Goal: Task Accomplishment & Management: Use online tool/utility

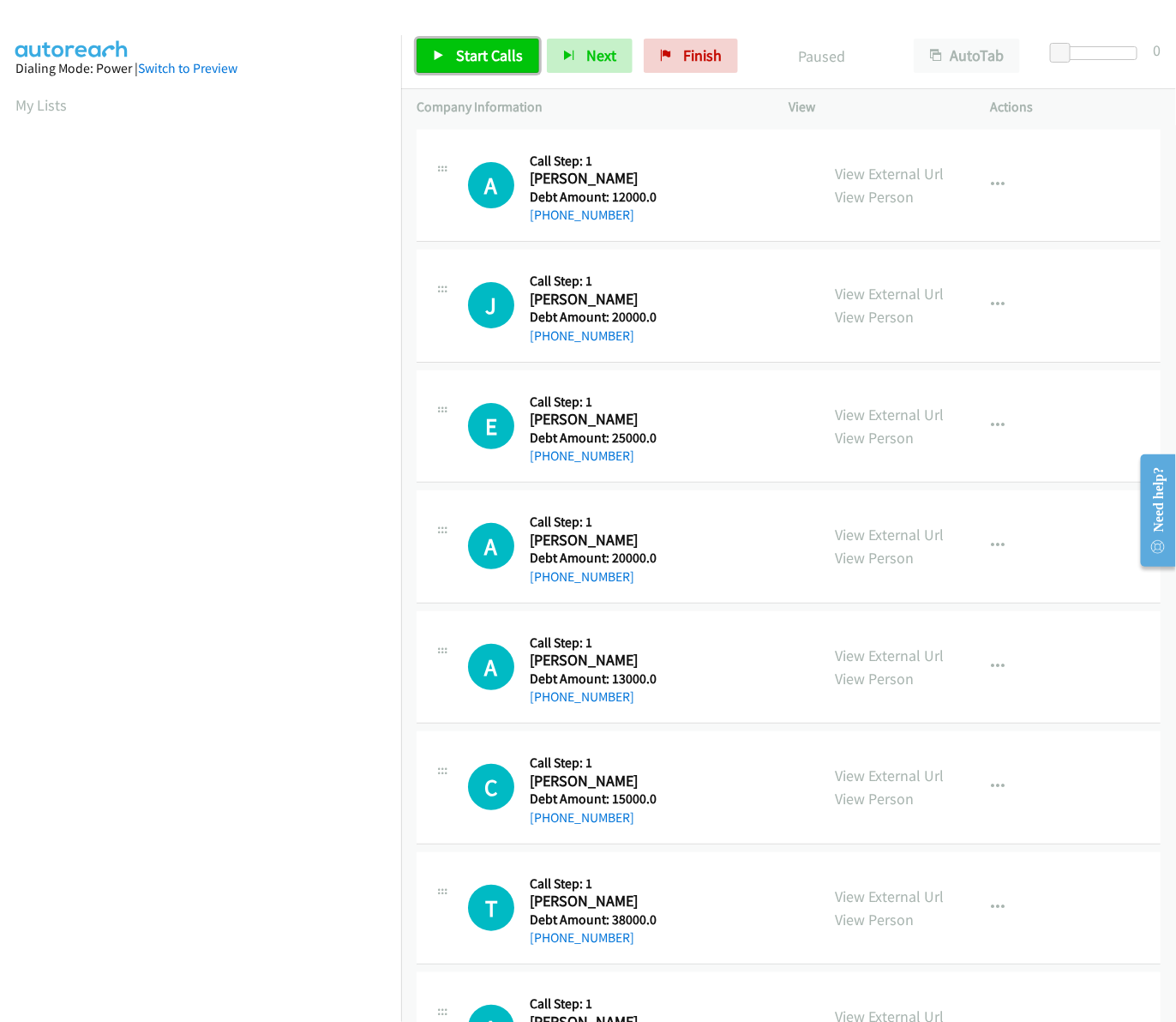
click at [480, 53] on span "Start Calls" at bounding box center [489, 55] width 67 height 20
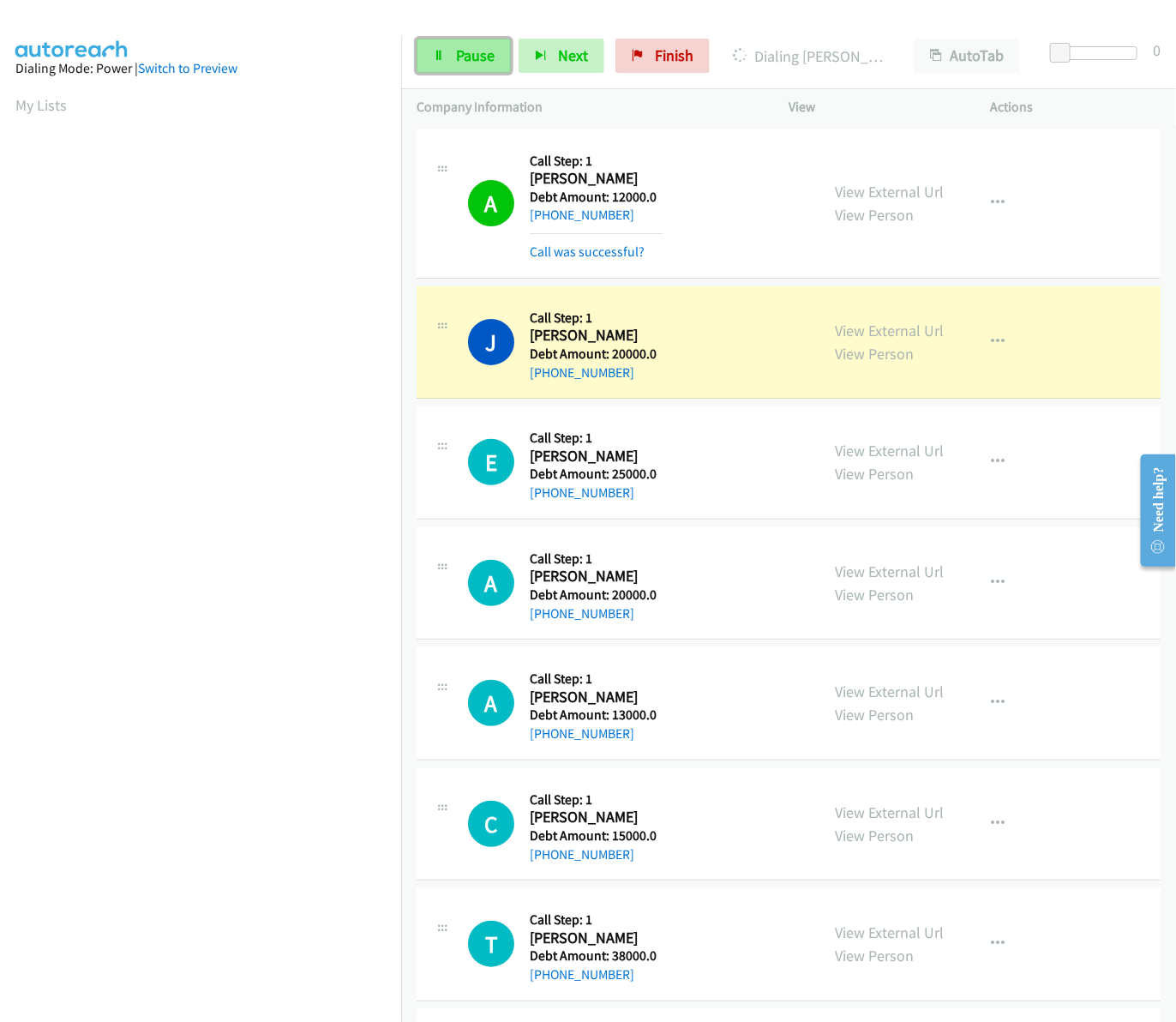
click at [446, 55] on link "Pause" at bounding box center [463, 55] width 94 height 34
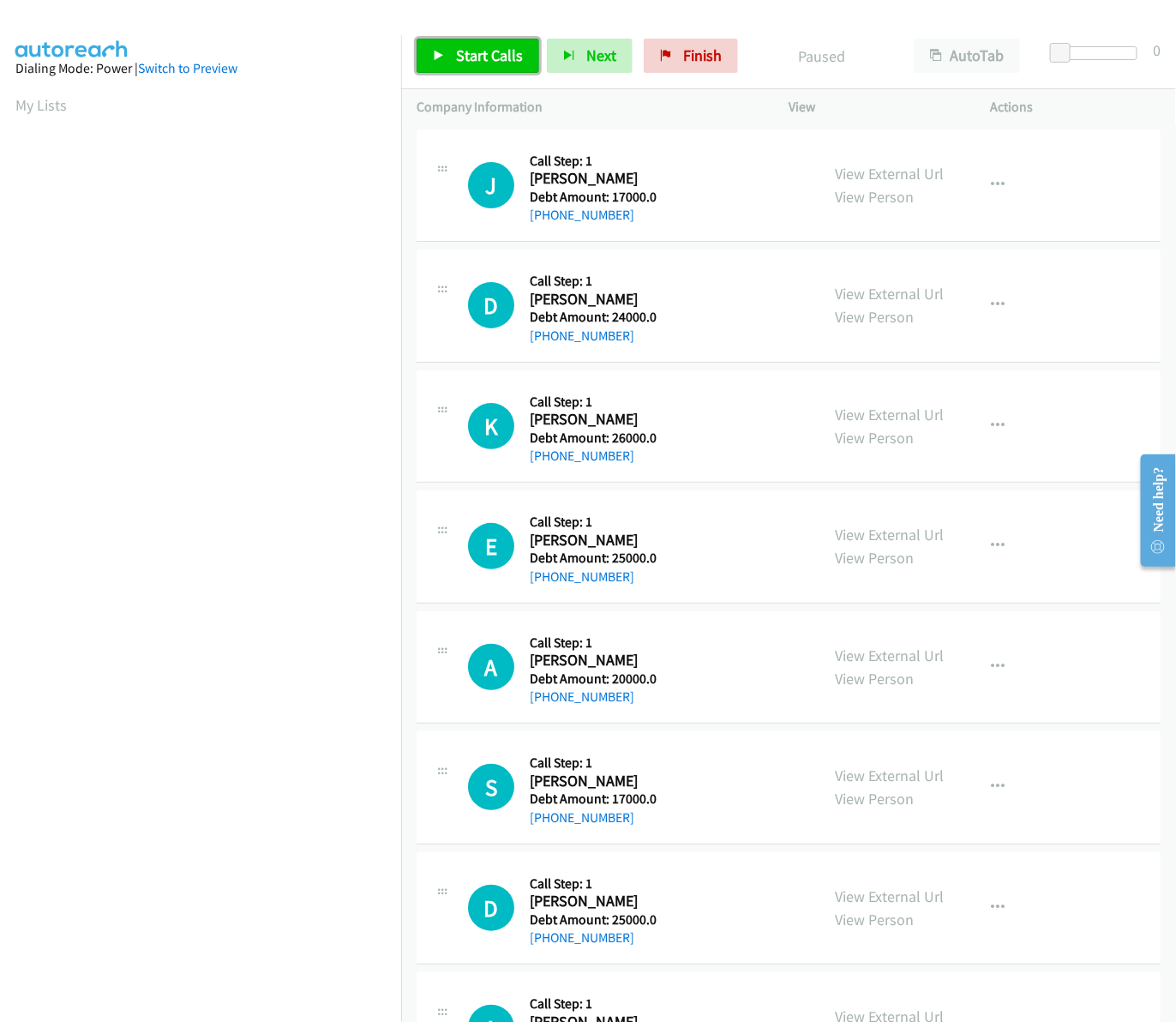
click at [515, 52] on span "Start Calls" at bounding box center [489, 55] width 67 height 20
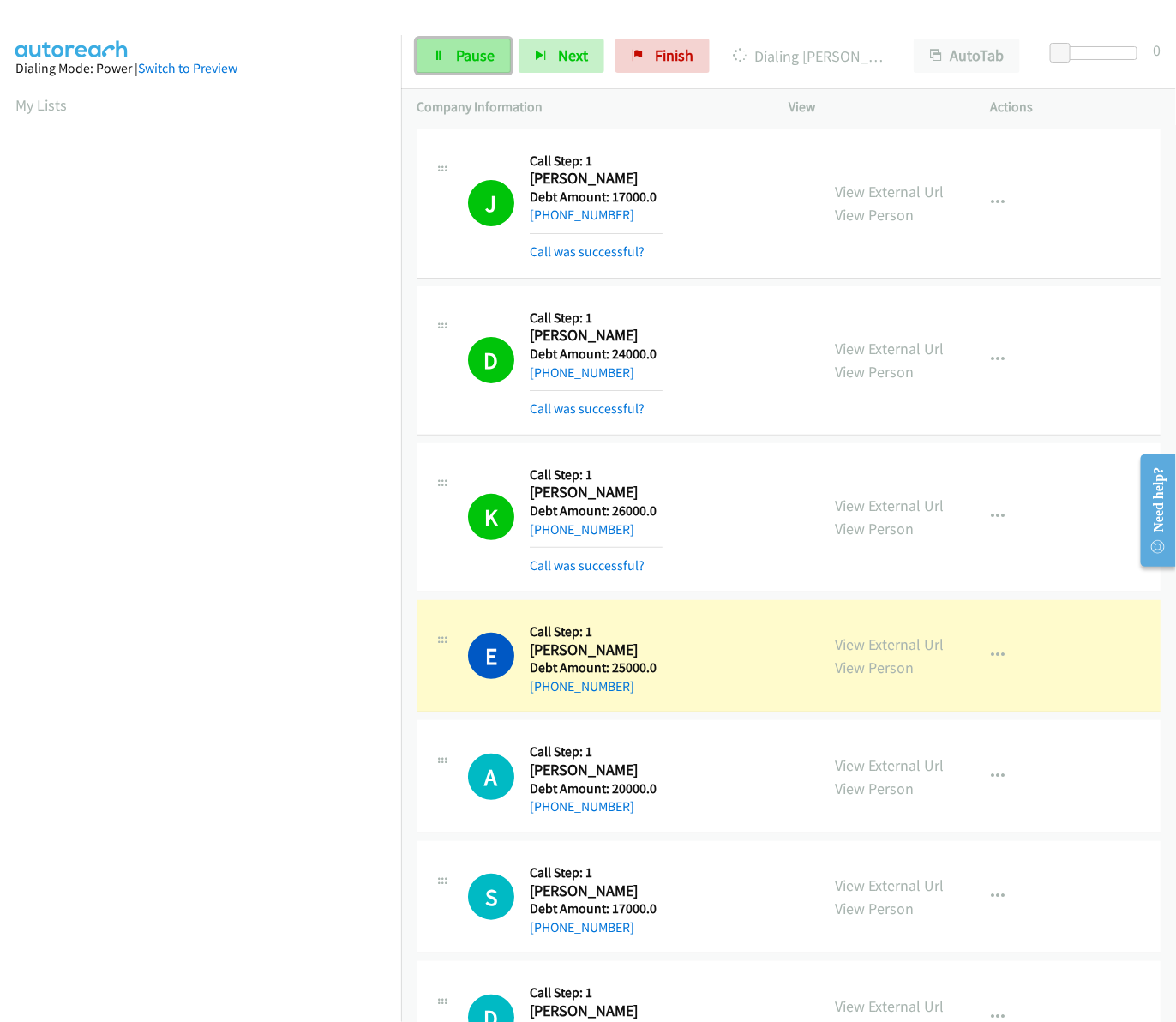
click at [482, 55] on span "Pause" at bounding box center [475, 55] width 39 height 20
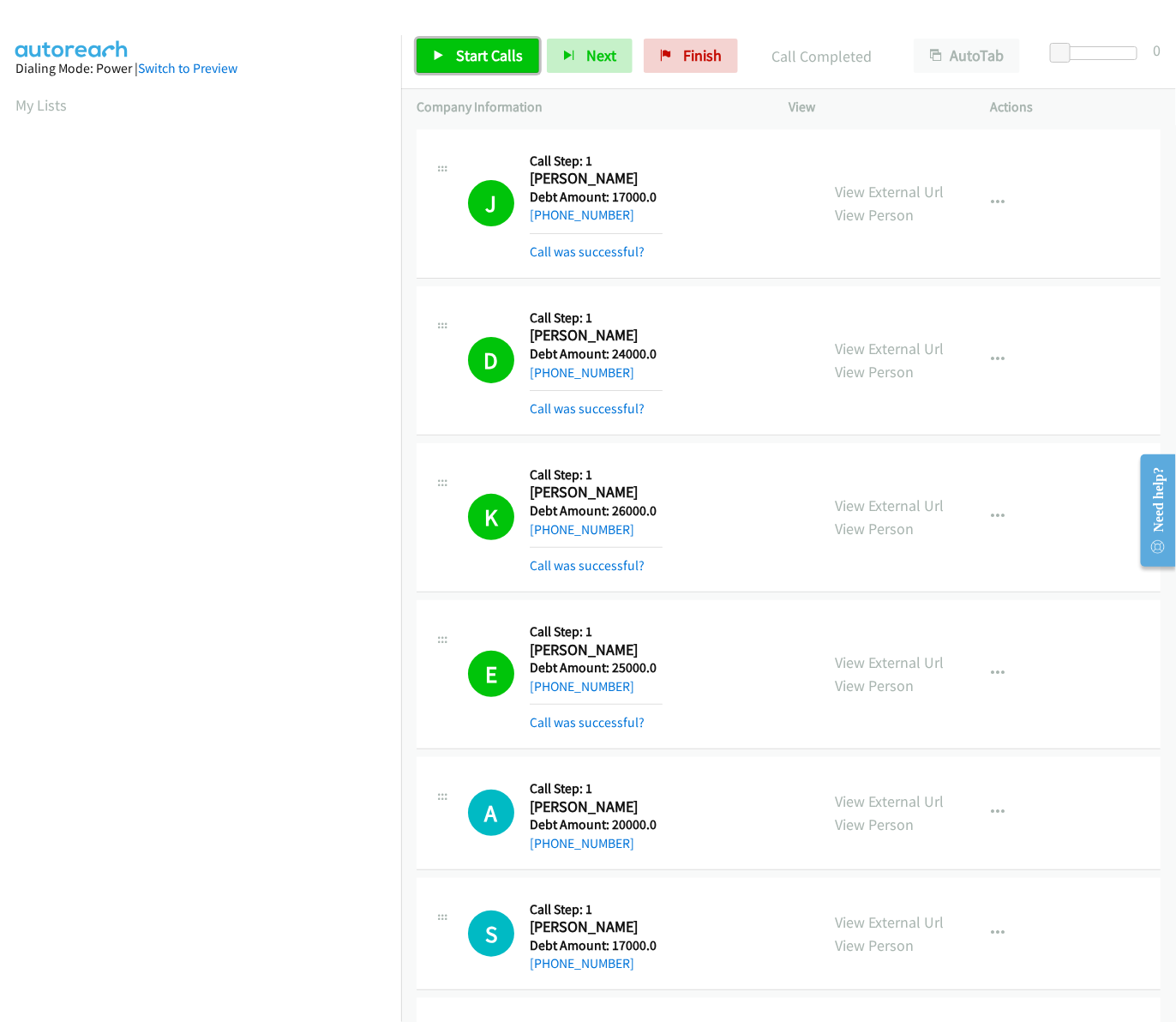
click at [509, 44] on link "Start Calls" at bounding box center [478, 55] width 122 height 34
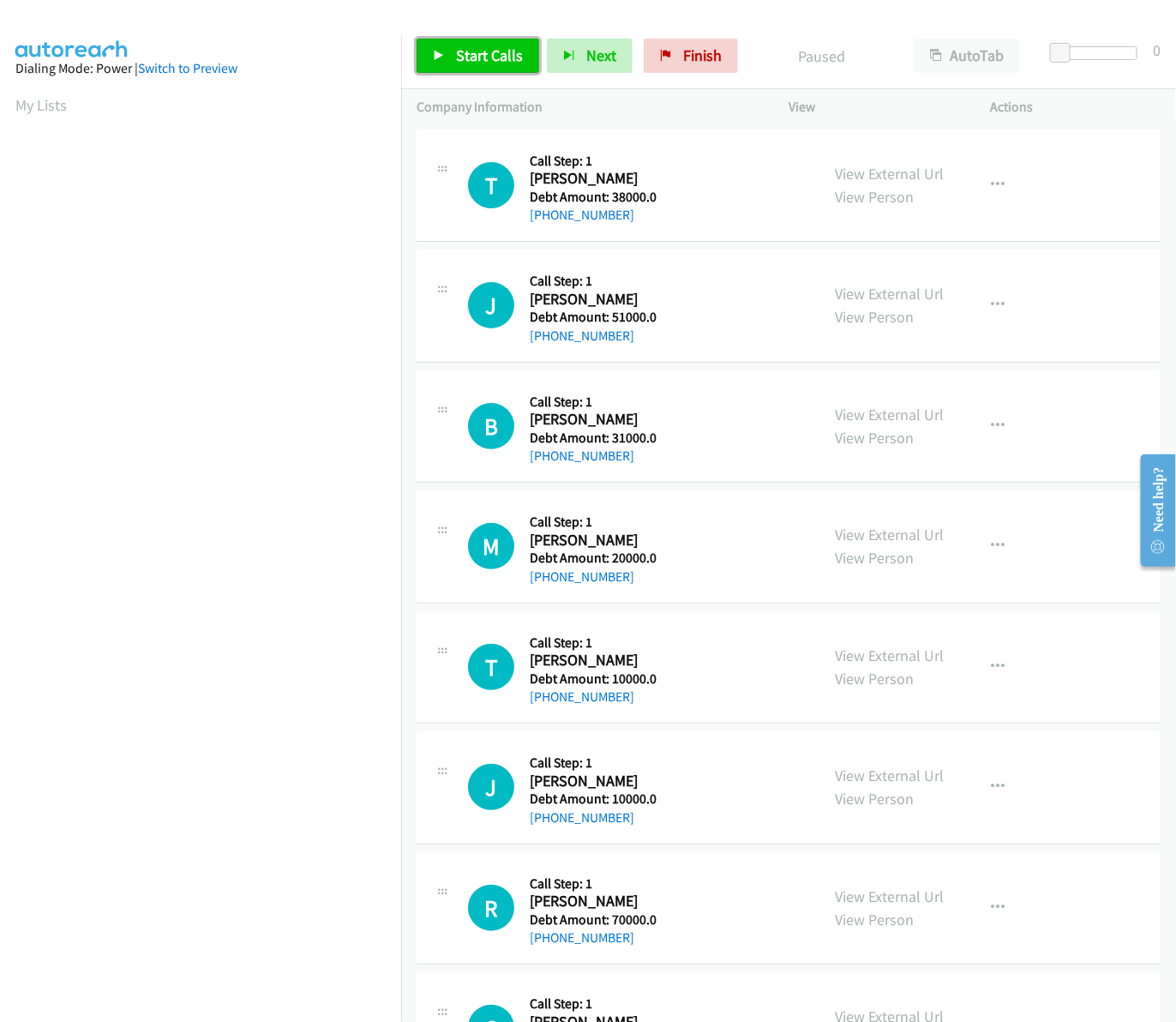
click at [500, 72] on link "Start Calls" at bounding box center [478, 55] width 122 height 34
click at [489, 55] on span "Pause" at bounding box center [475, 55] width 39 height 20
click at [489, 55] on span "Start Calls" at bounding box center [489, 55] width 67 height 20
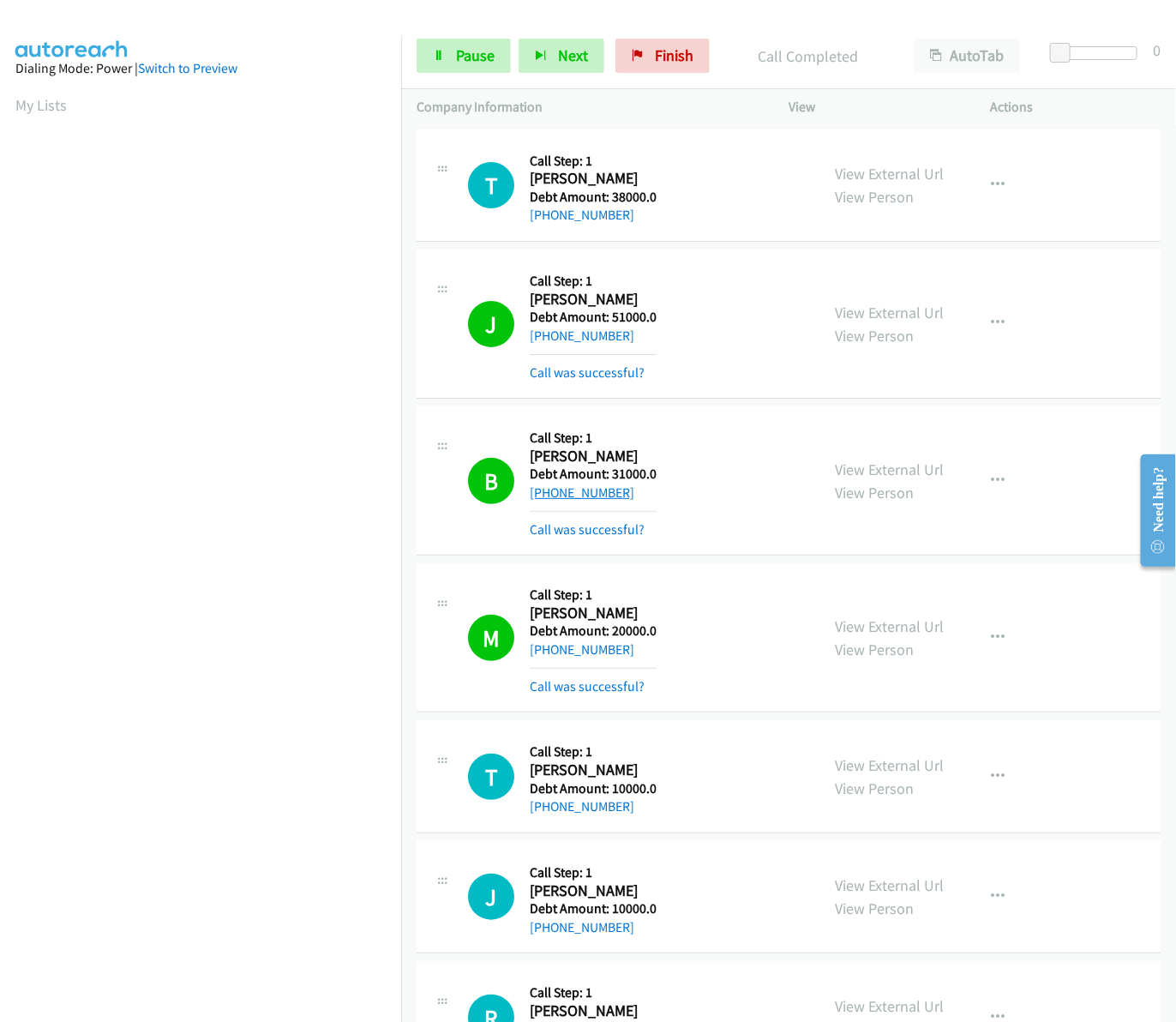
drag, startPoint x: 627, startPoint y: 490, endPoint x: 546, endPoint y: 491, distance: 81.0
click at [546, 491] on div "+1 970-619-1055" at bounding box center [592, 493] width 127 height 21
copy link "970-619-1055"
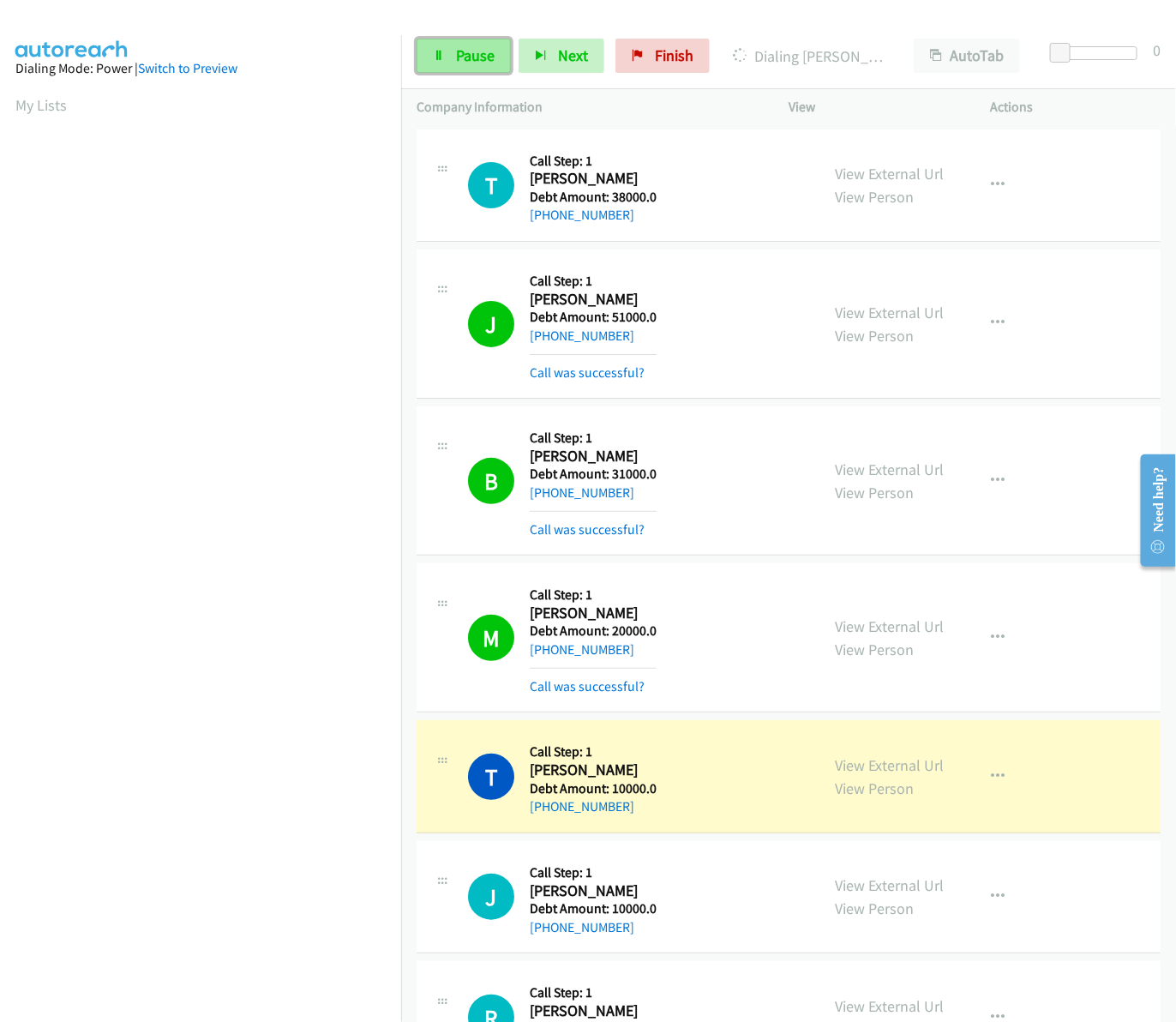
click at [456, 58] on span "Pause" at bounding box center [475, 55] width 39 height 20
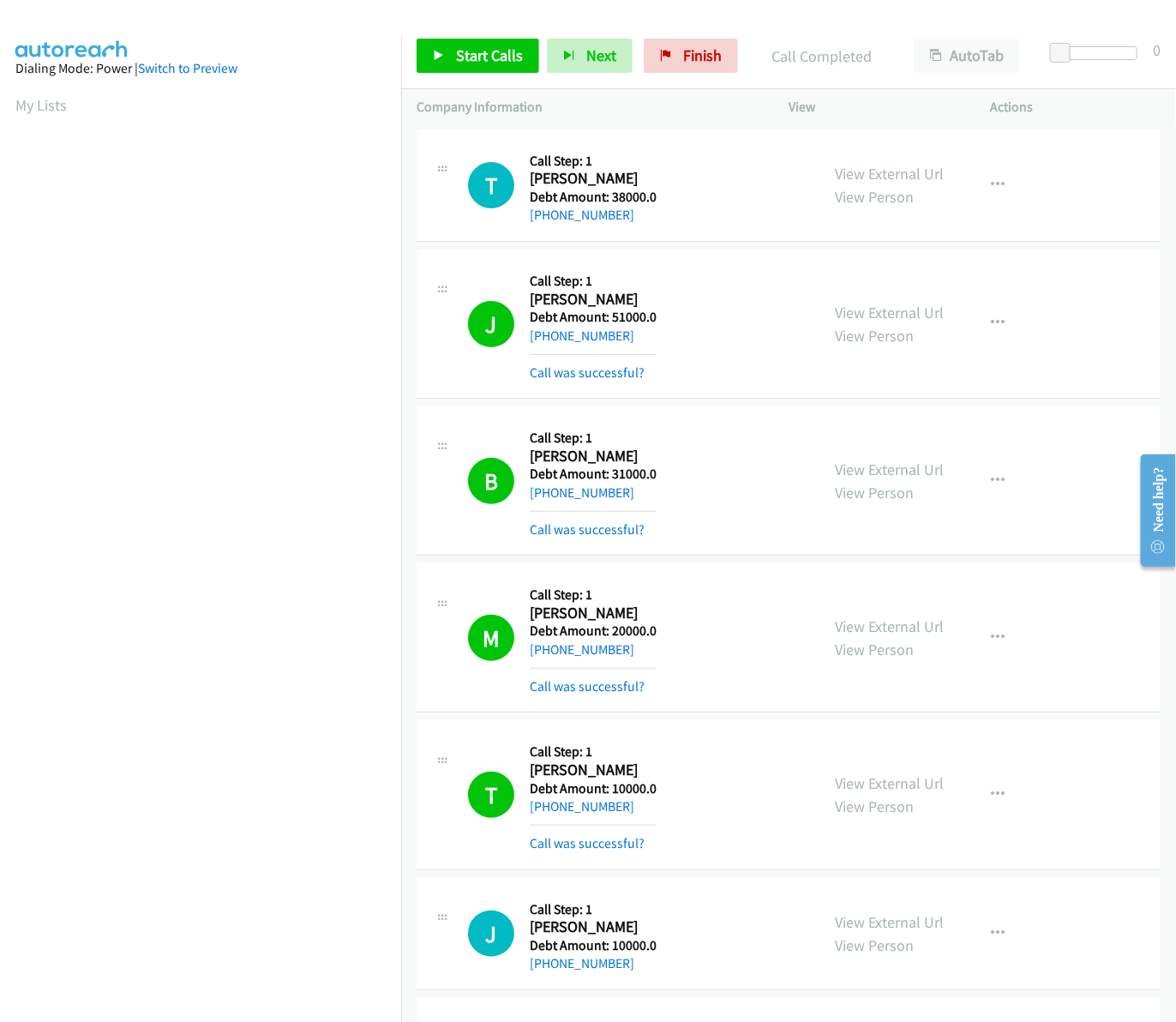
scroll to position [0, 3]
click at [451, 45] on link "Start Calls" at bounding box center [478, 55] width 122 height 34
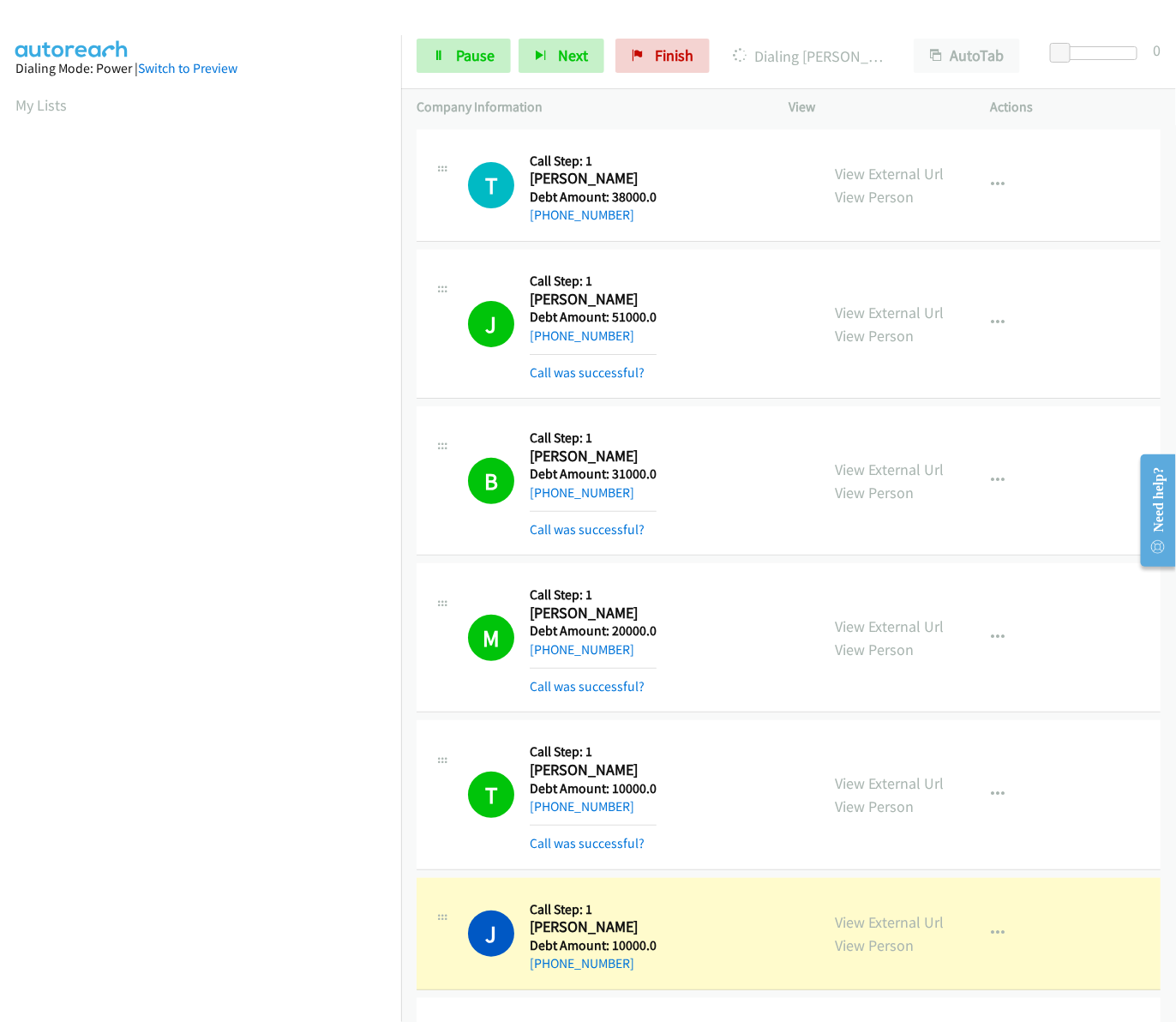
scroll to position [770, 0]
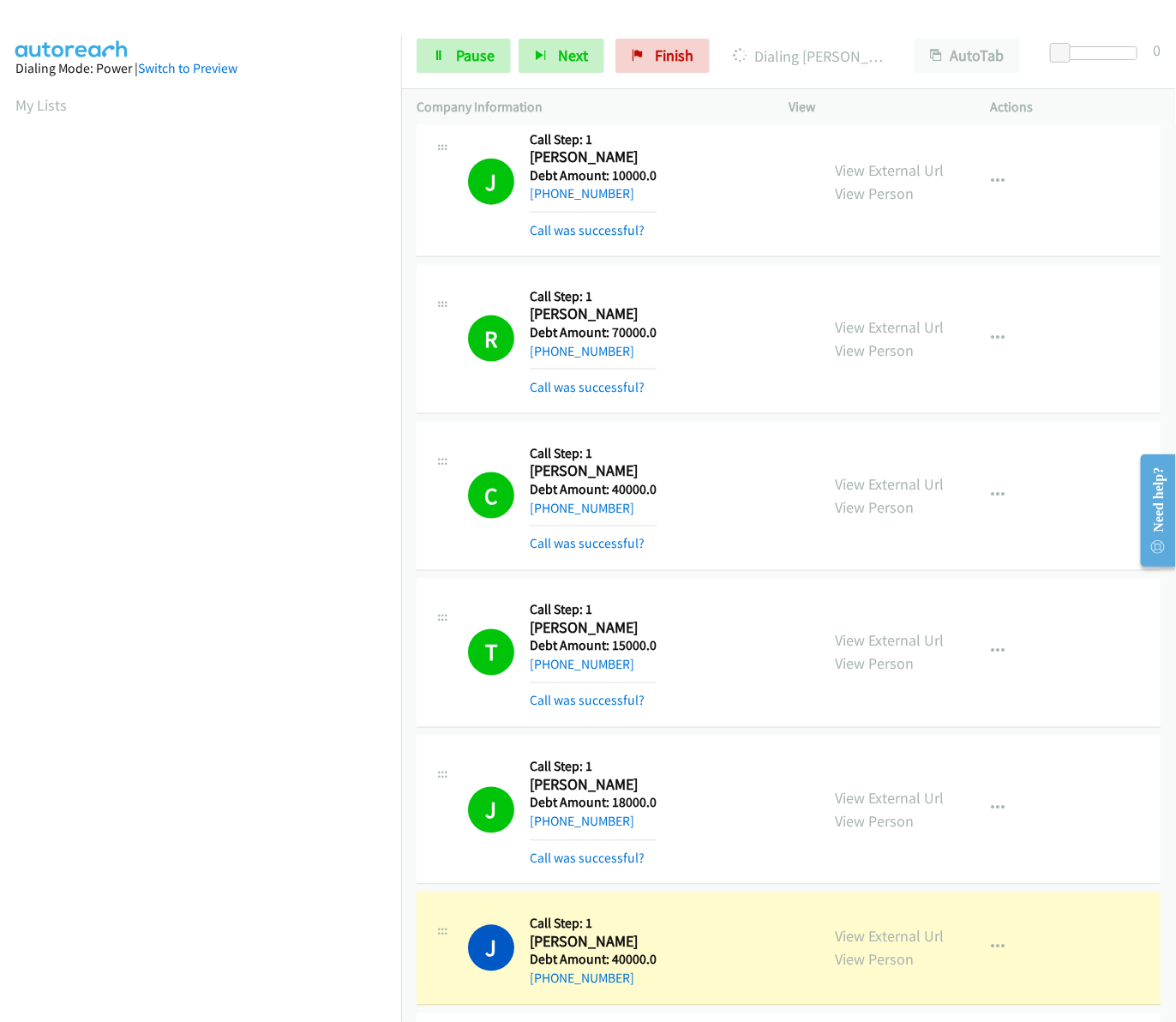
click at [455, 594] on div "T Callback Scheduled Call Step: 1 Timothy Holmes America/New_York Debt Amount: …" at bounding box center [619, 653] width 372 height 118
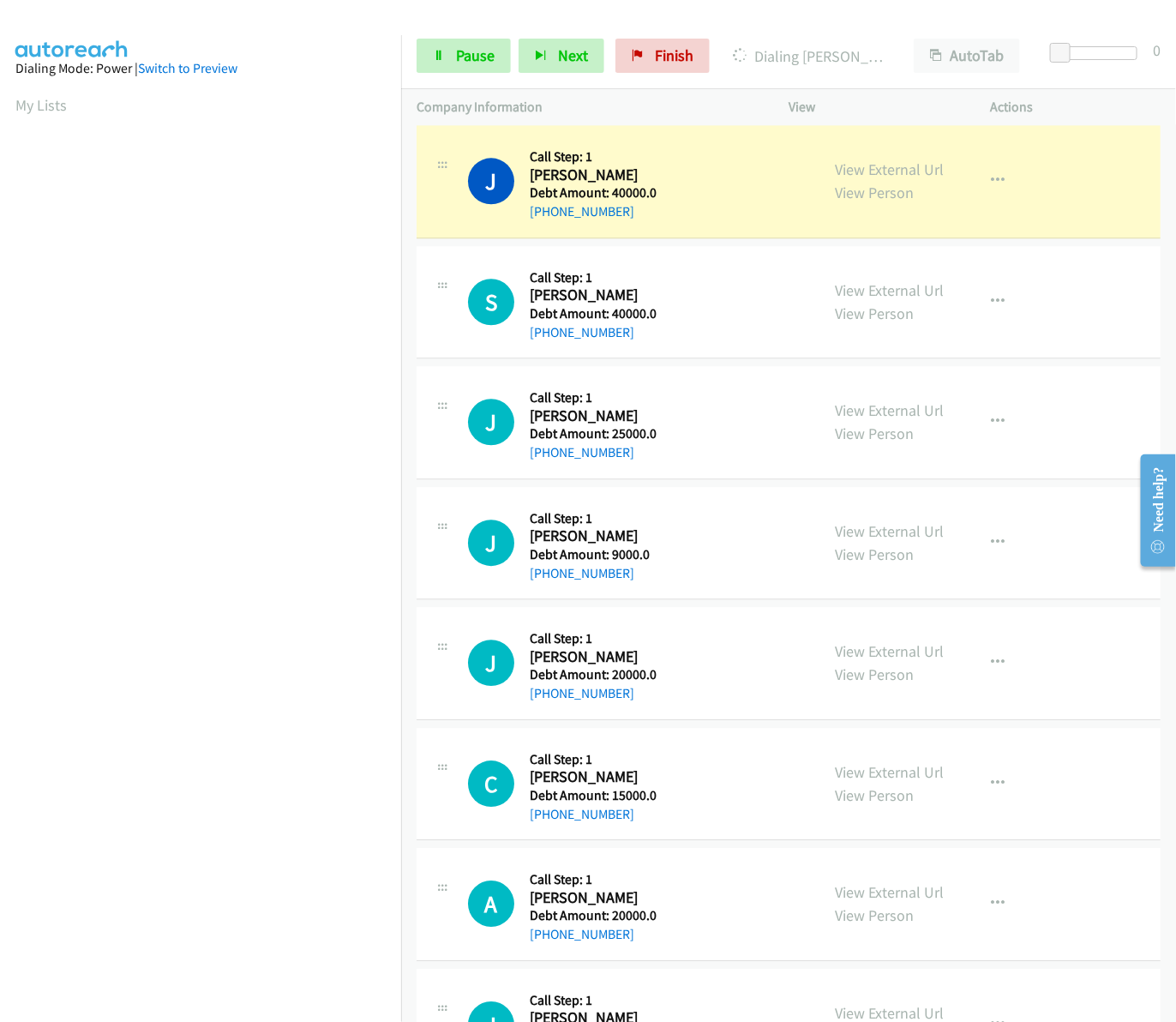
scroll to position [1533, 0]
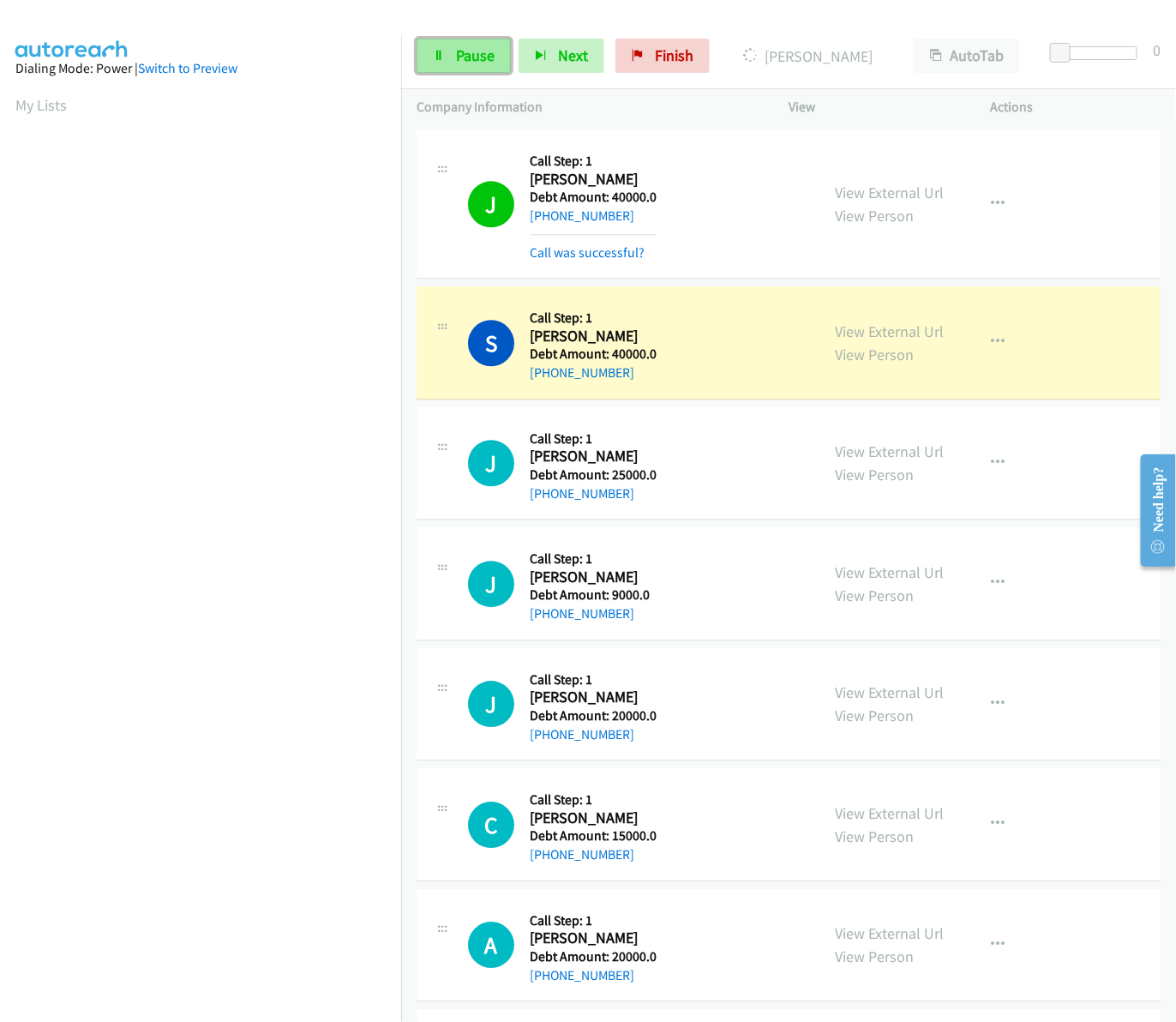
click at [452, 54] on link "Pause" at bounding box center [463, 55] width 94 height 34
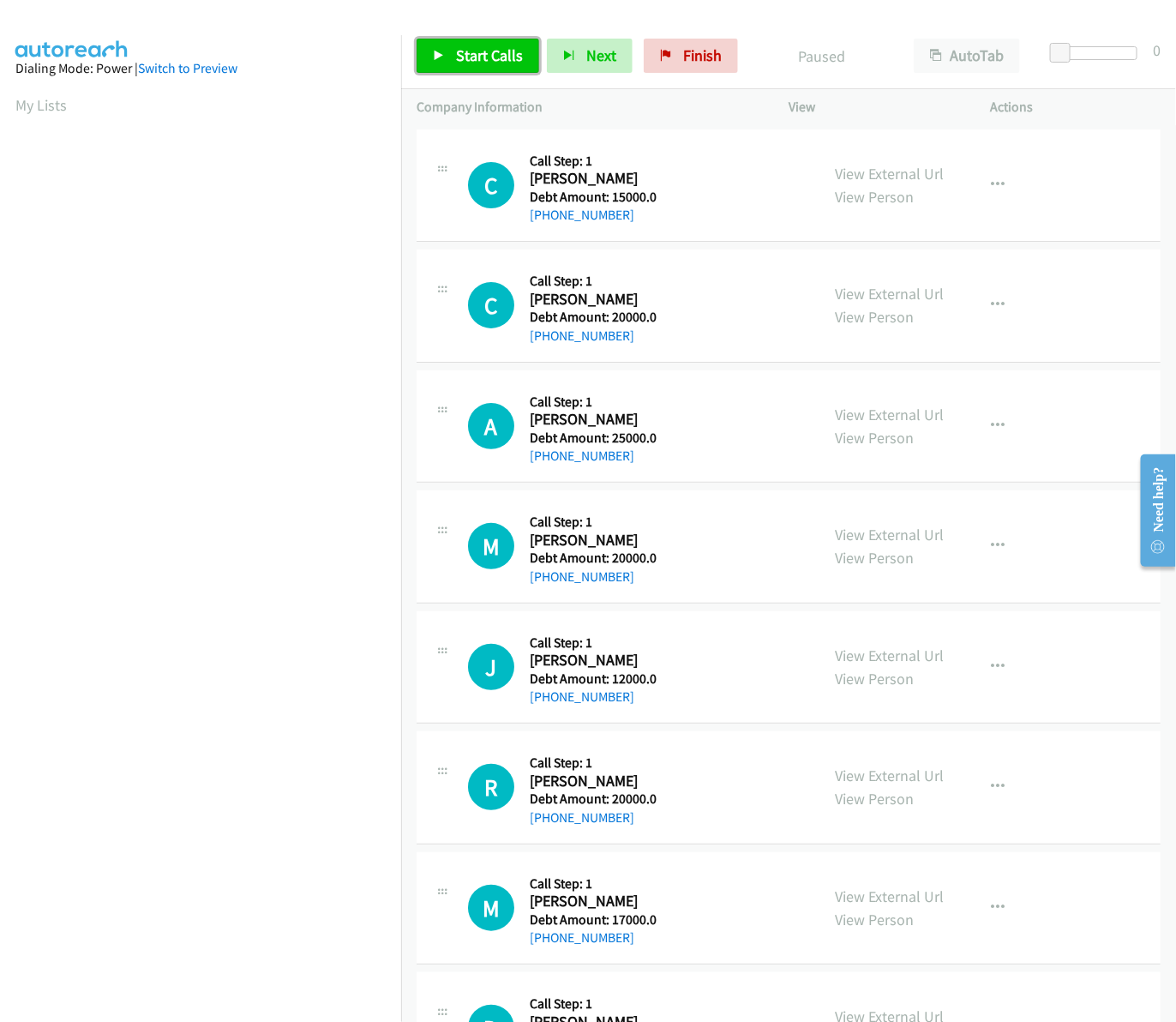
click at [487, 52] on span "Start Calls" at bounding box center [489, 55] width 67 height 20
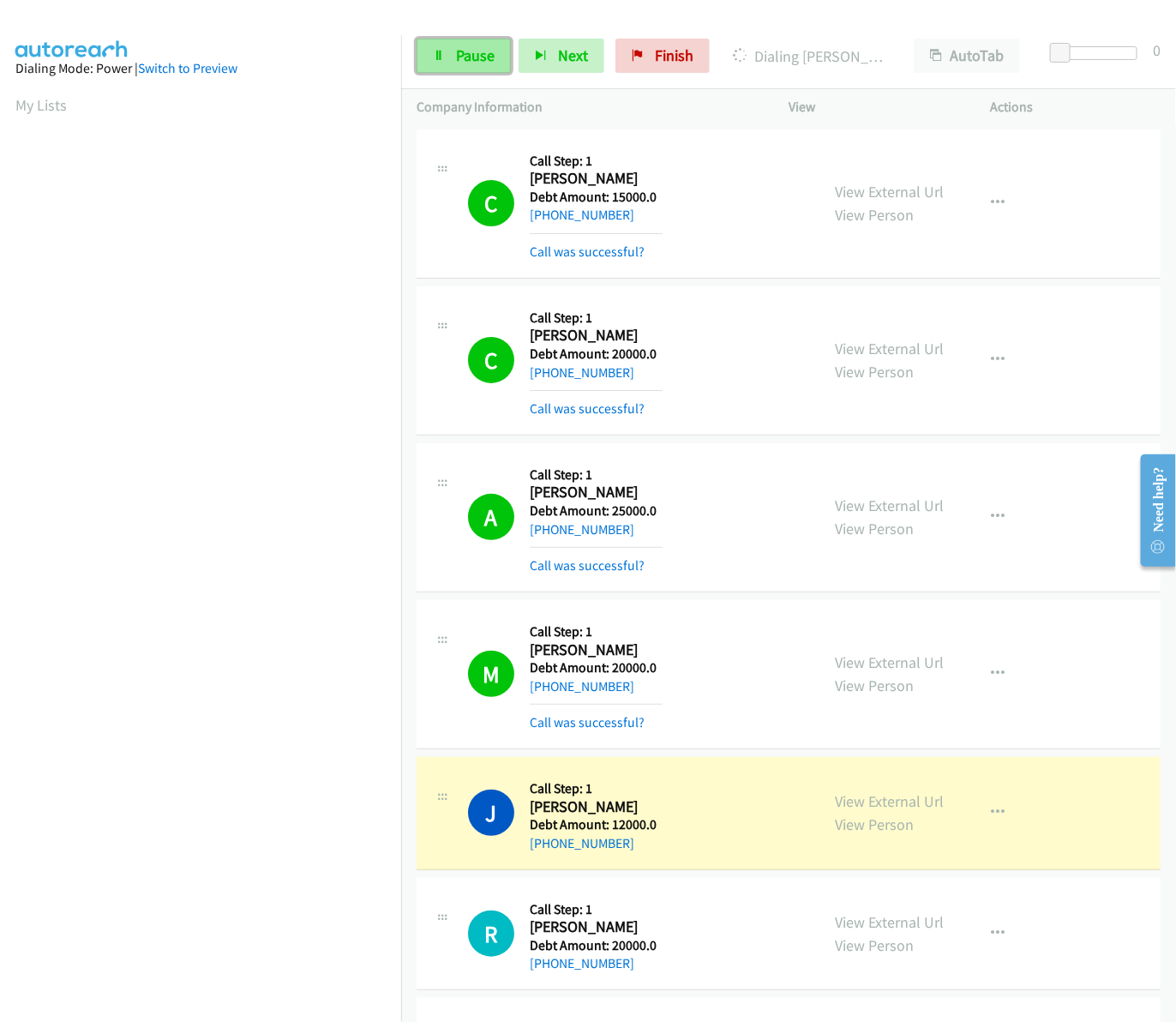
click at [431, 50] on link "Pause" at bounding box center [463, 55] width 94 height 34
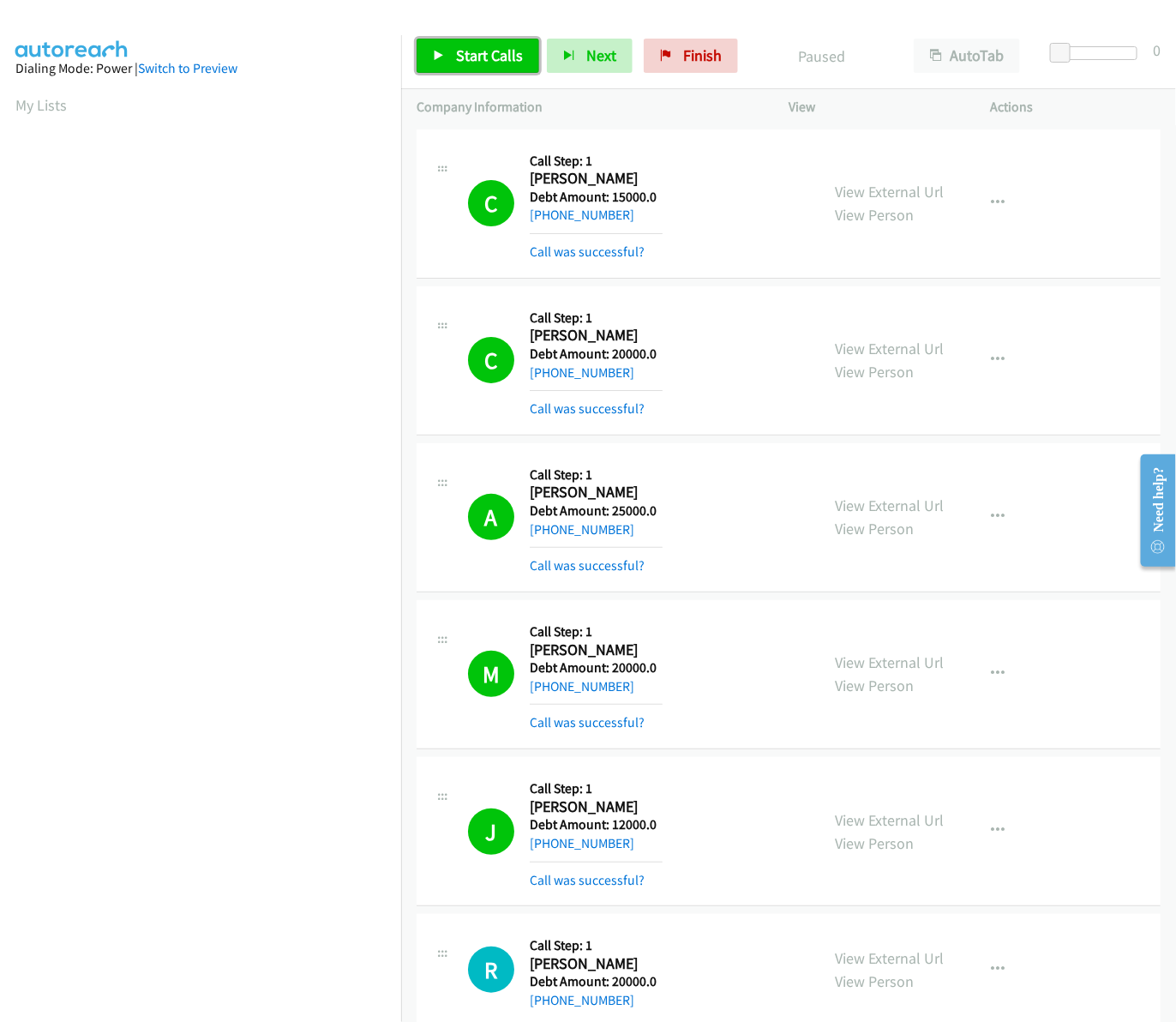
click at [446, 53] on link "Start Calls" at bounding box center [478, 55] width 122 height 34
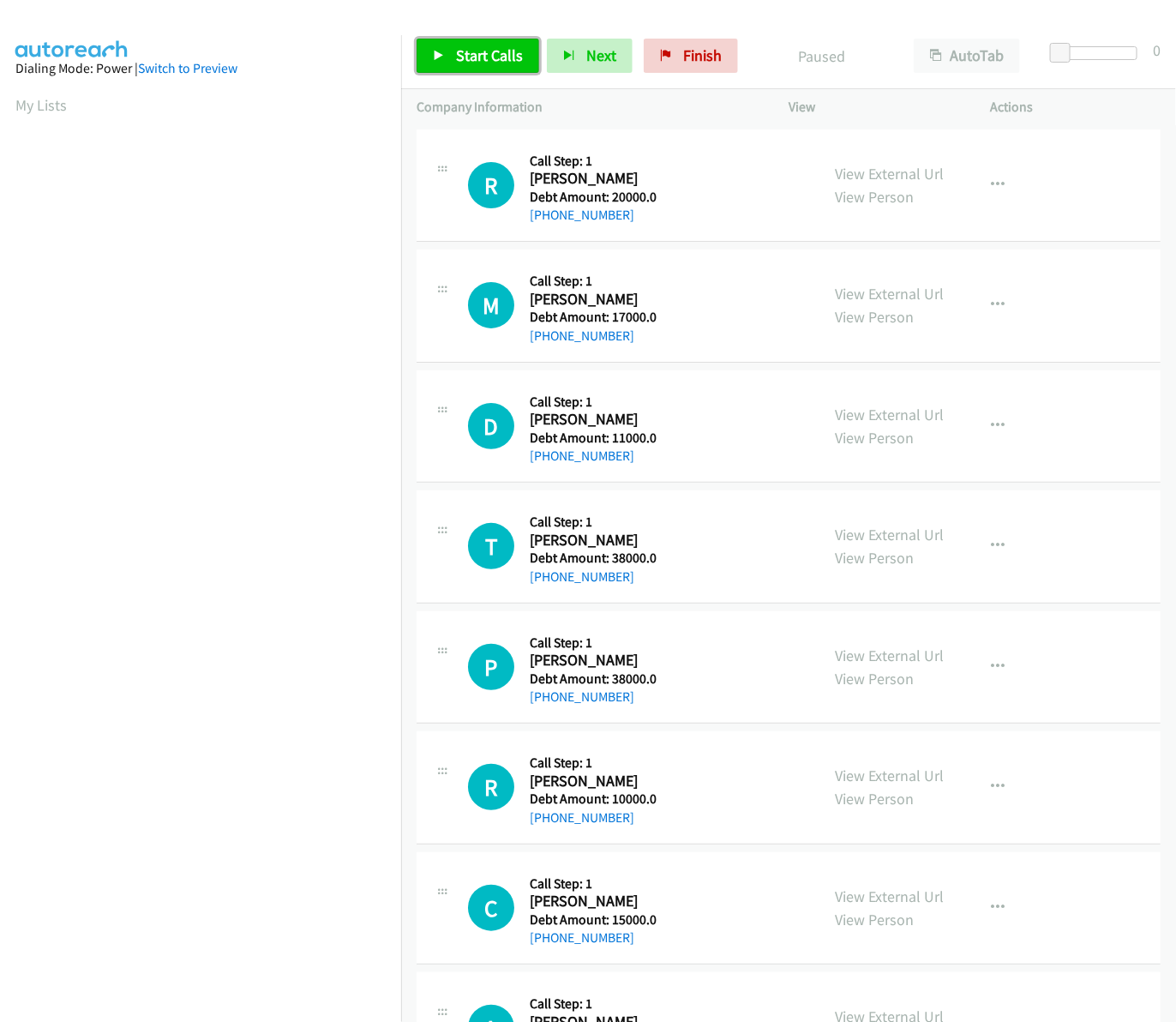
click at [514, 58] on span "Start Calls" at bounding box center [489, 55] width 67 height 20
click at [26, 104] on link "My Lists" at bounding box center [40, 104] width 52 height 20
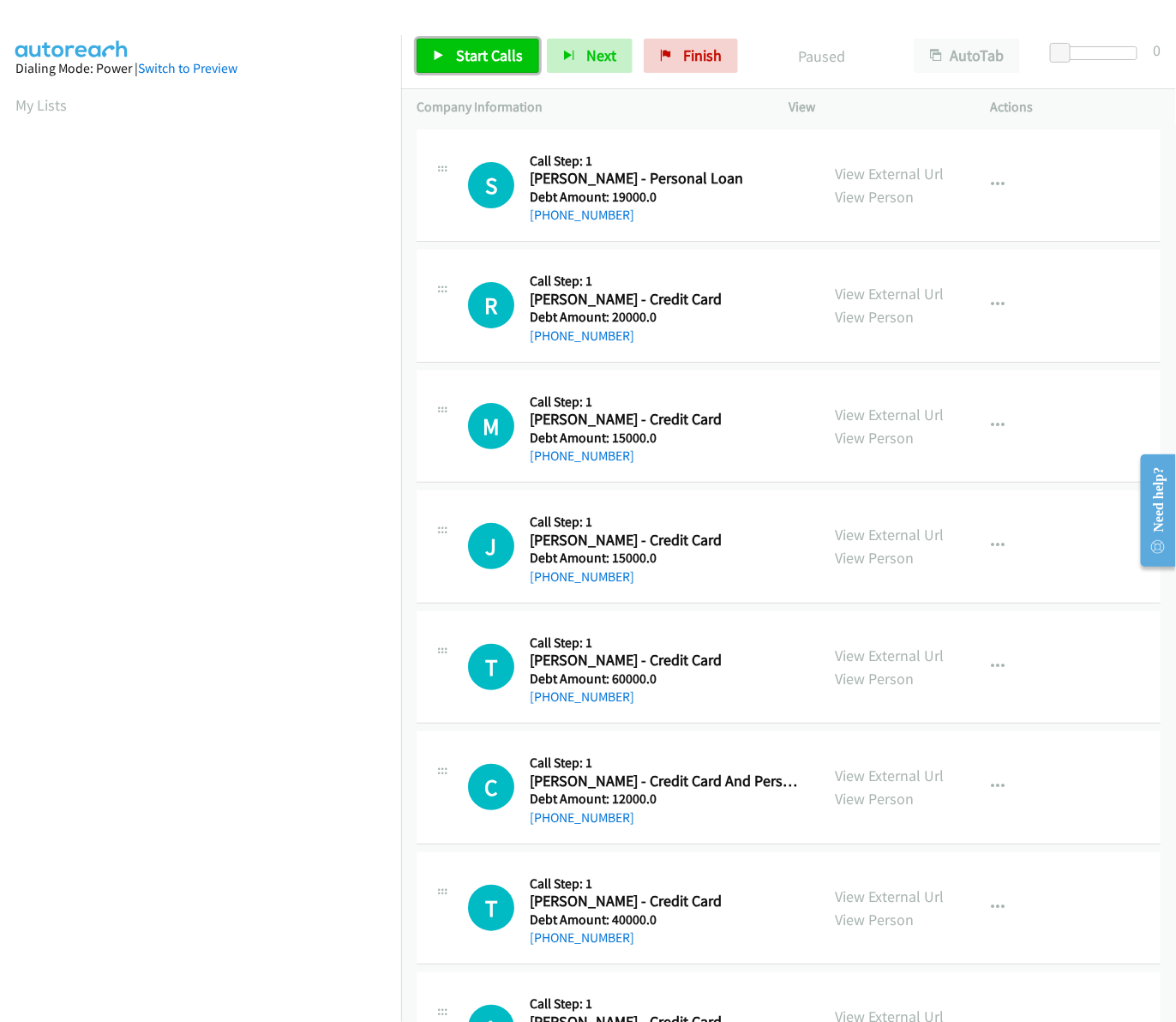
click at [476, 55] on span "Start Calls" at bounding box center [489, 55] width 67 height 20
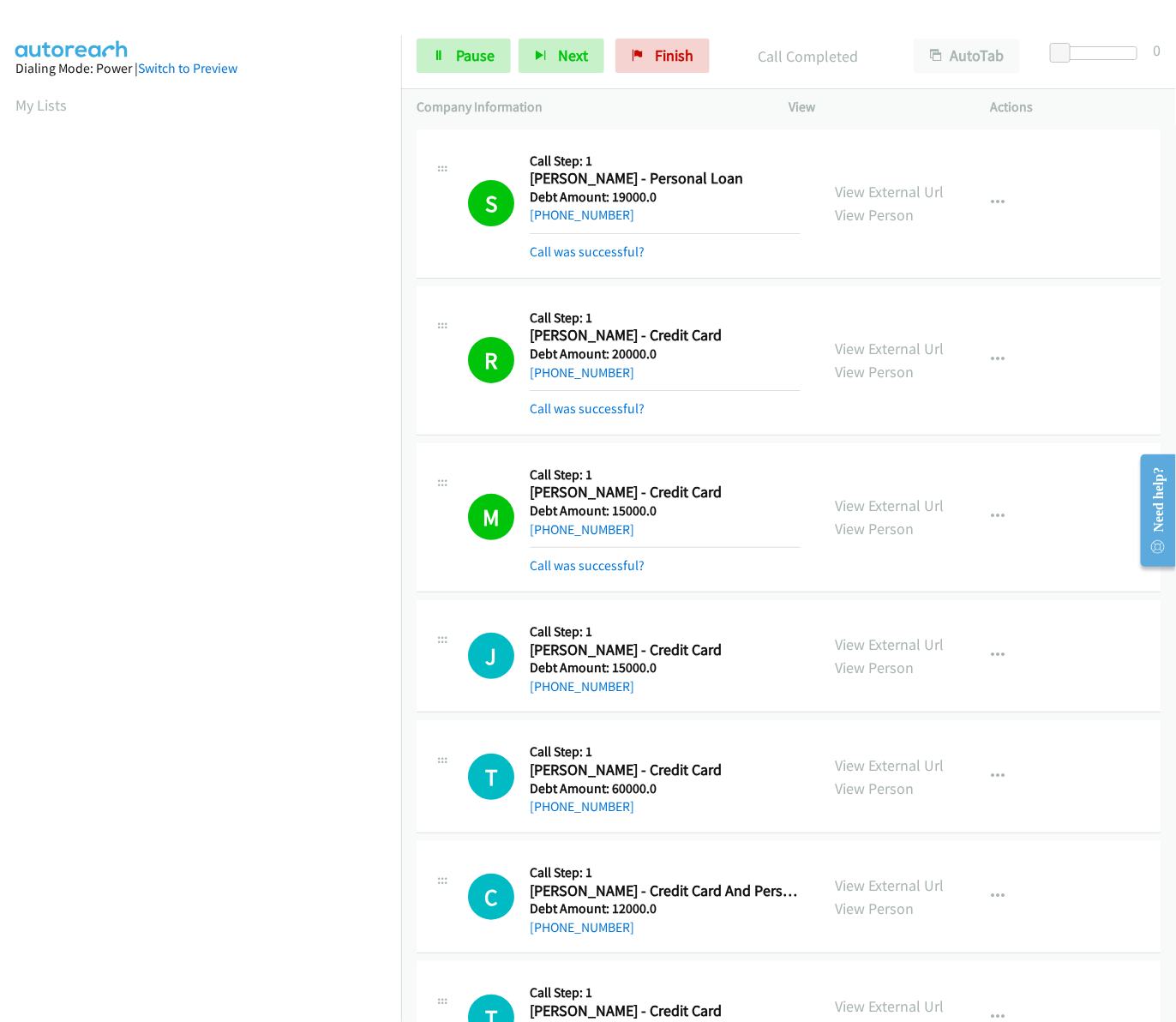
click at [450, 77] on div "Start Calls Pause Next Finish Call Completed AutoTab AutoTab 0" at bounding box center [789, 56] width 775 height 66
click at [450, 70] on link "Pause" at bounding box center [463, 55] width 94 height 34
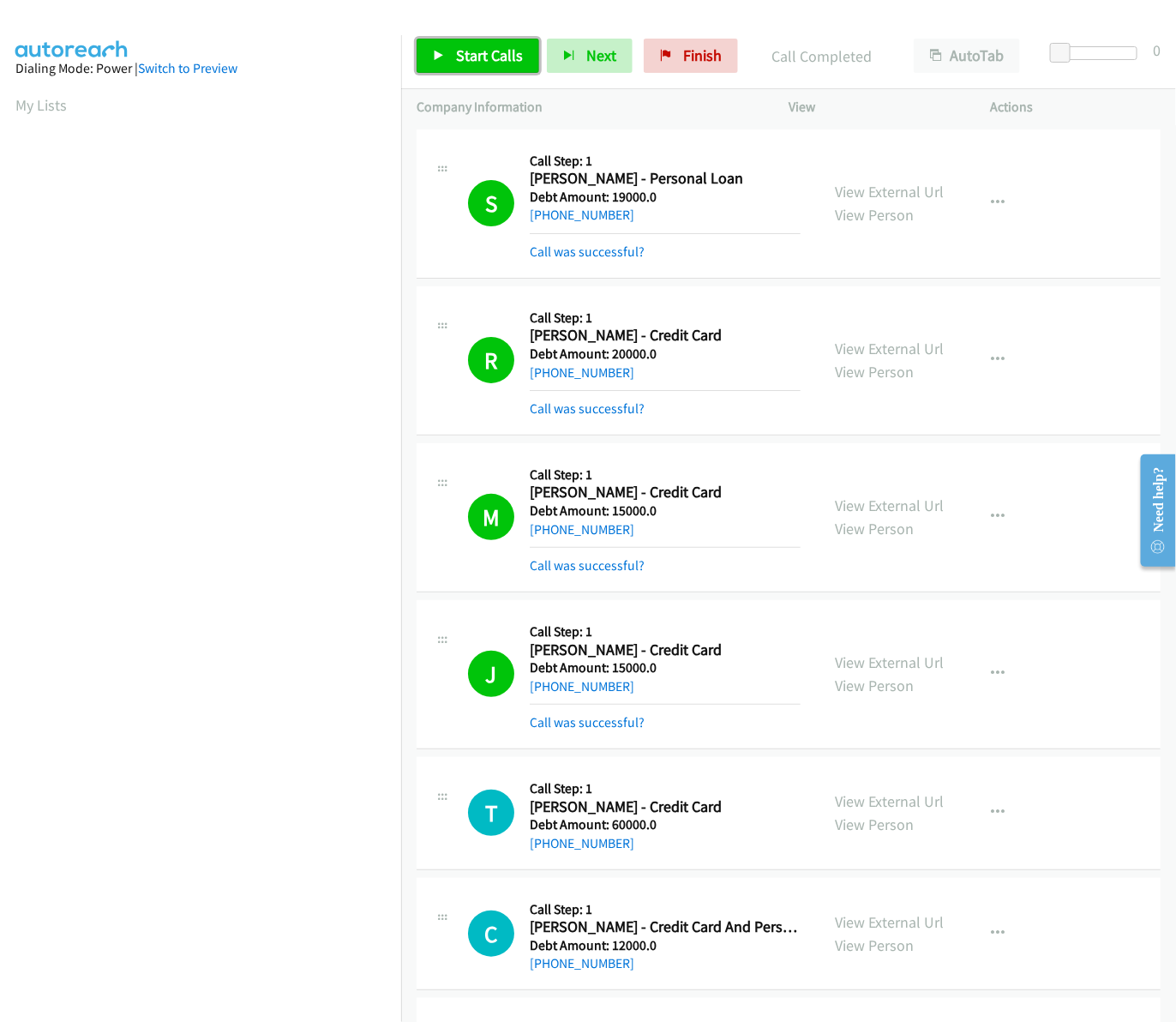
click at [447, 67] on link "Start Calls" at bounding box center [478, 55] width 122 height 34
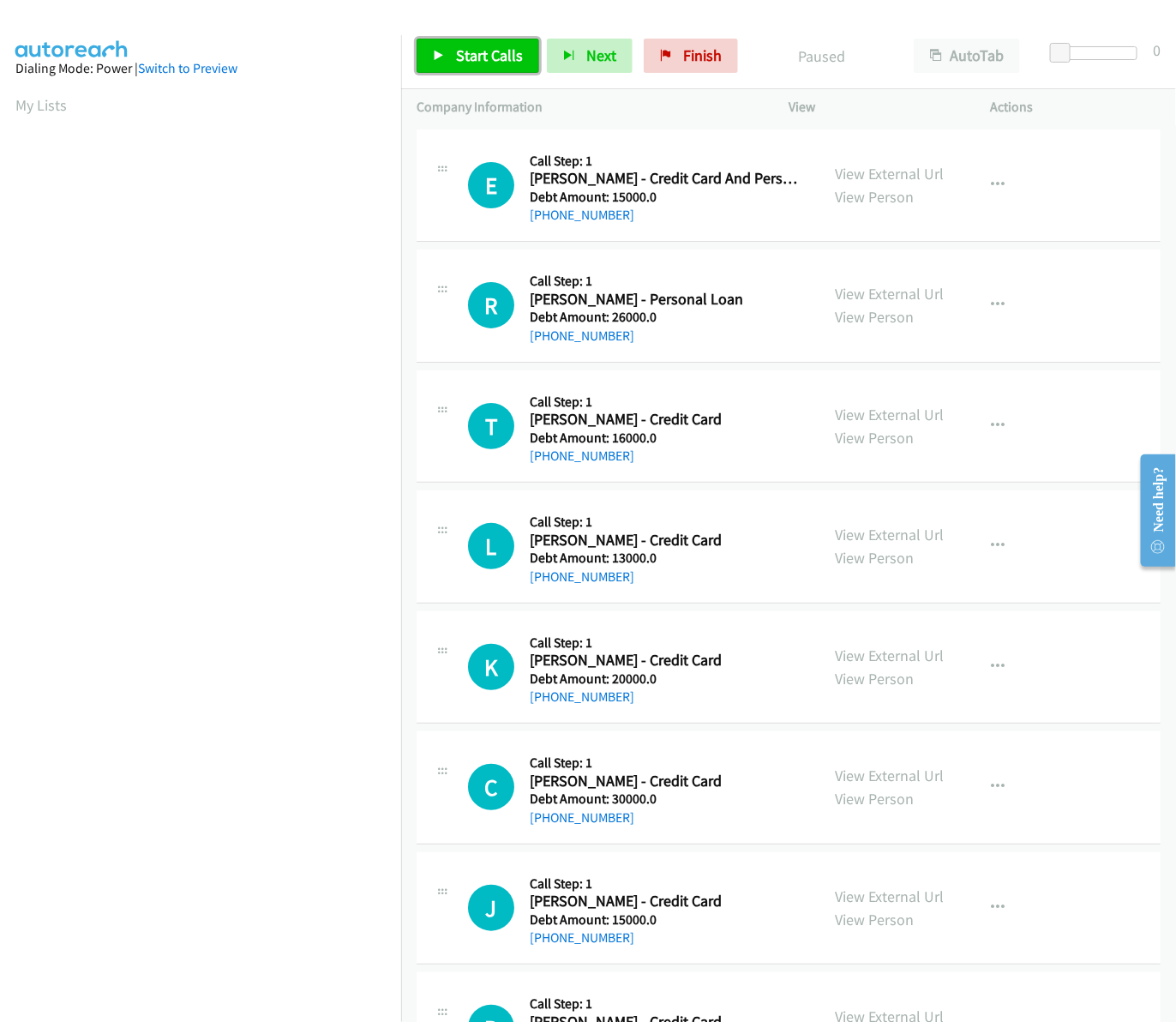
click at [462, 52] on span "Start Calls" at bounding box center [489, 55] width 67 height 20
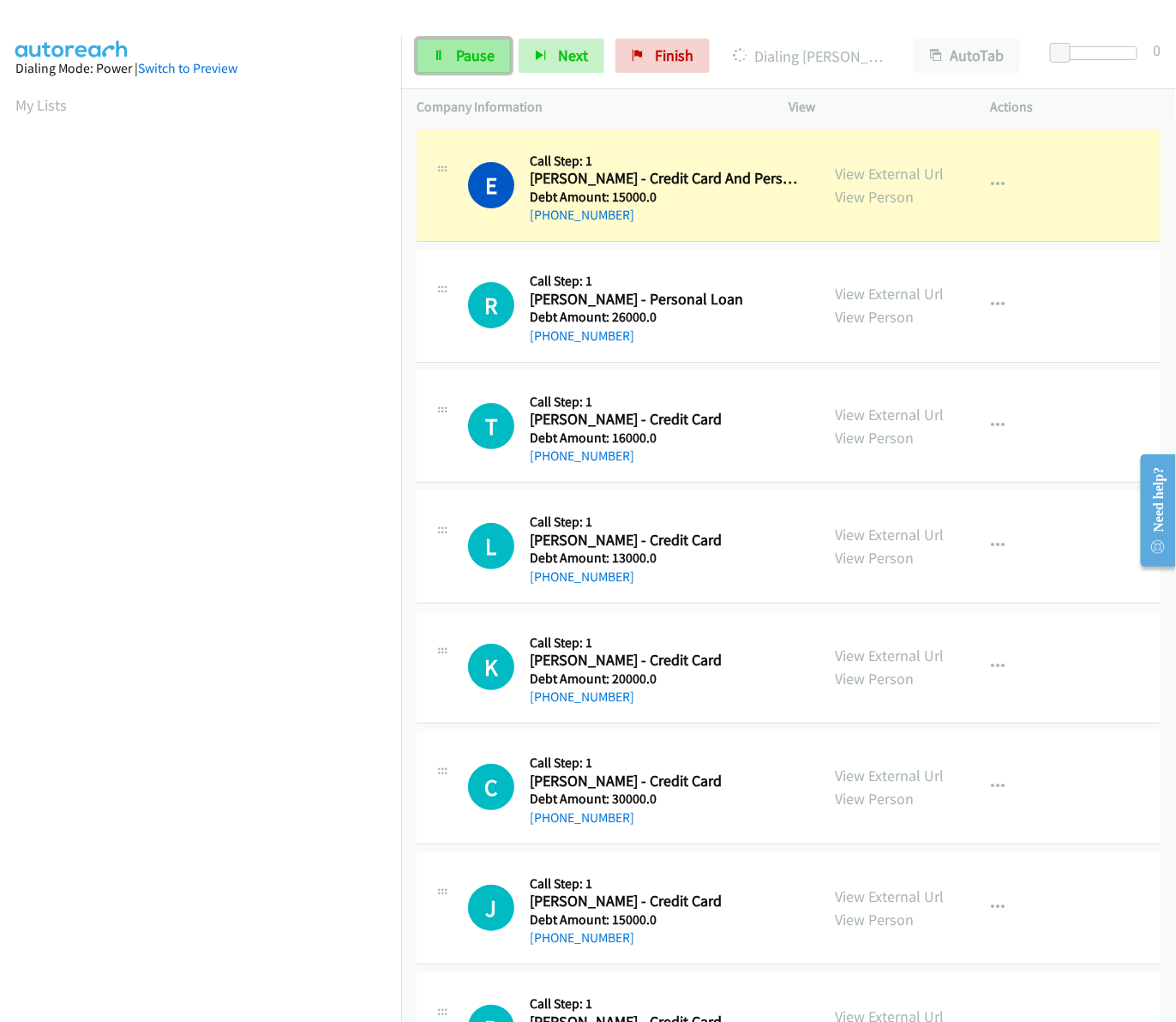
click at [494, 54] on link "Pause" at bounding box center [463, 55] width 94 height 34
click at [494, 54] on span "Start Calls" at bounding box center [489, 55] width 67 height 20
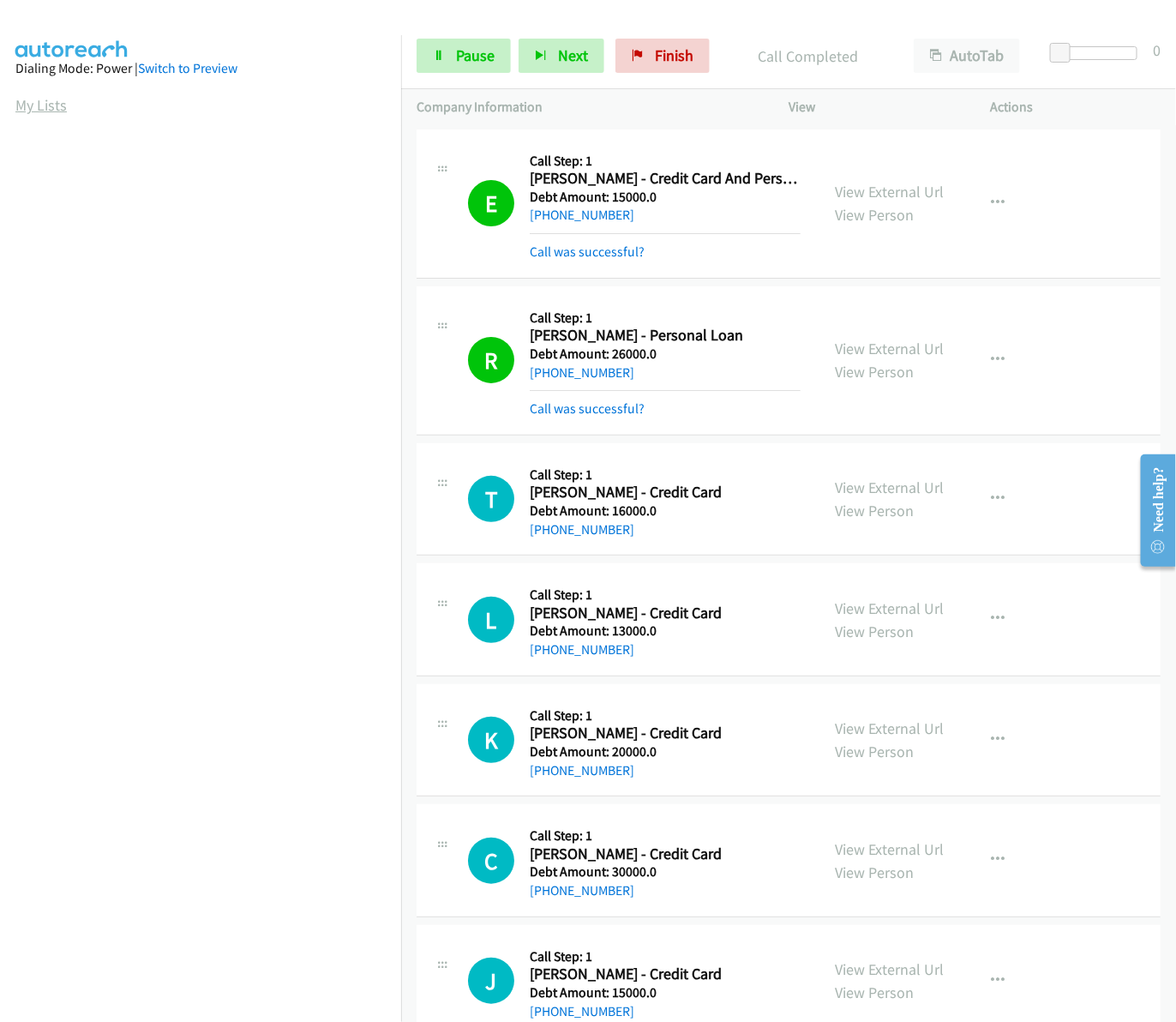
click at [40, 110] on link "My Lists" at bounding box center [40, 104] width 52 height 20
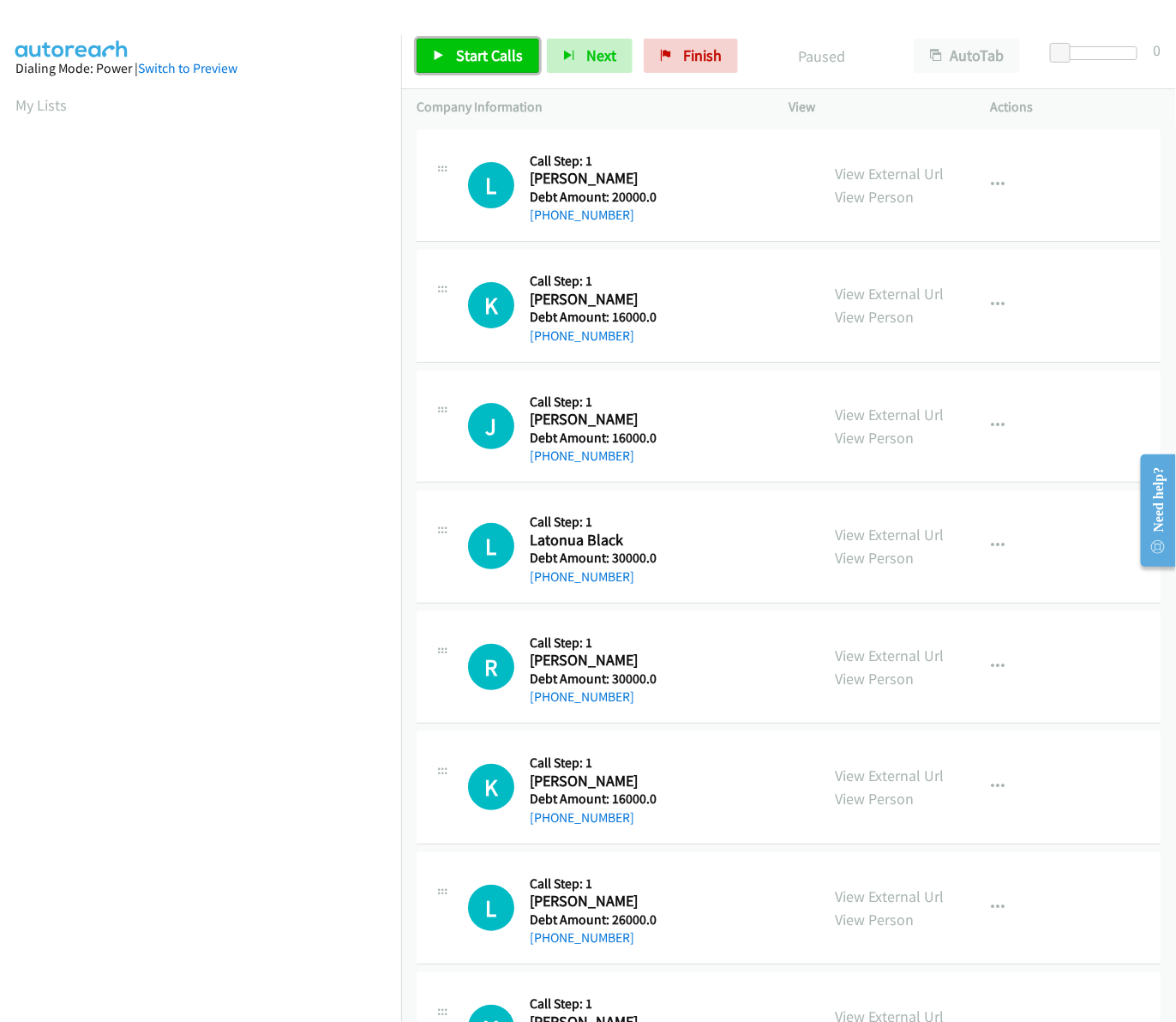
click at [478, 65] on span "Start Calls" at bounding box center [489, 55] width 67 height 20
click at [452, 65] on link "Start Calls" at bounding box center [478, 55] width 122 height 34
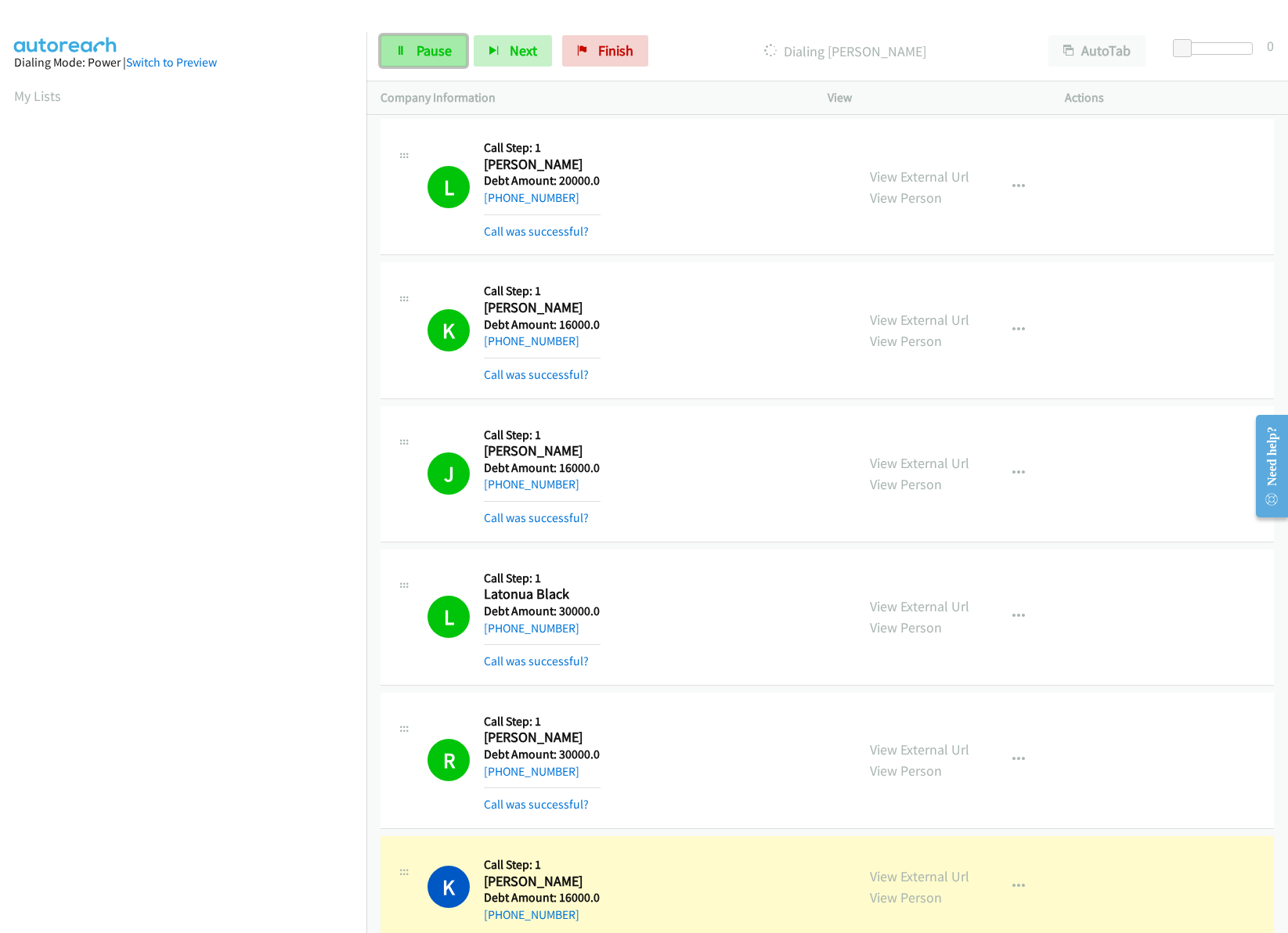
click at [423, 63] on link "Pause" at bounding box center [423, 51] width 86 height 31
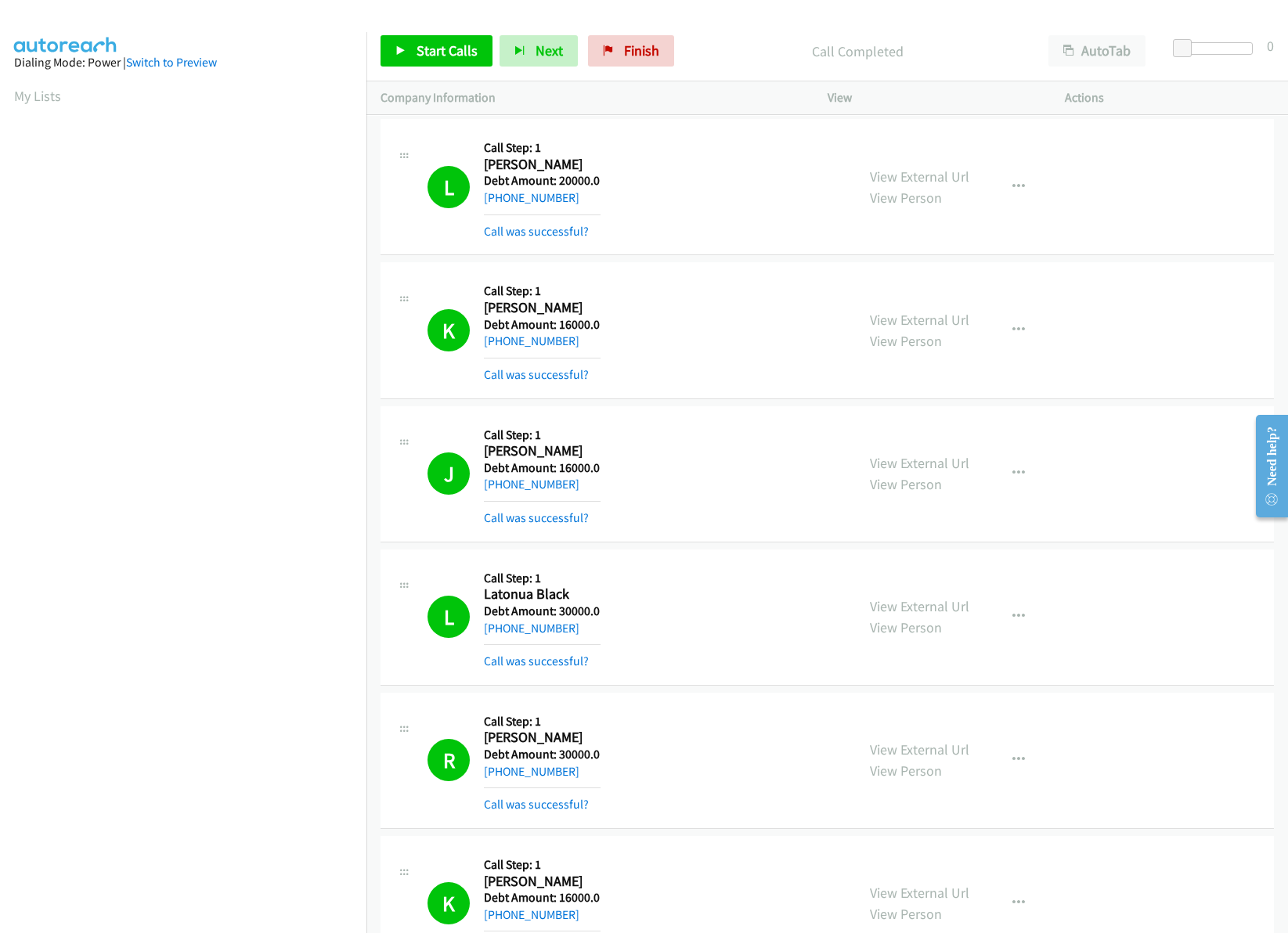
scroll to position [0, 3]
click at [419, 55] on span "Start Calls" at bounding box center [447, 50] width 61 height 18
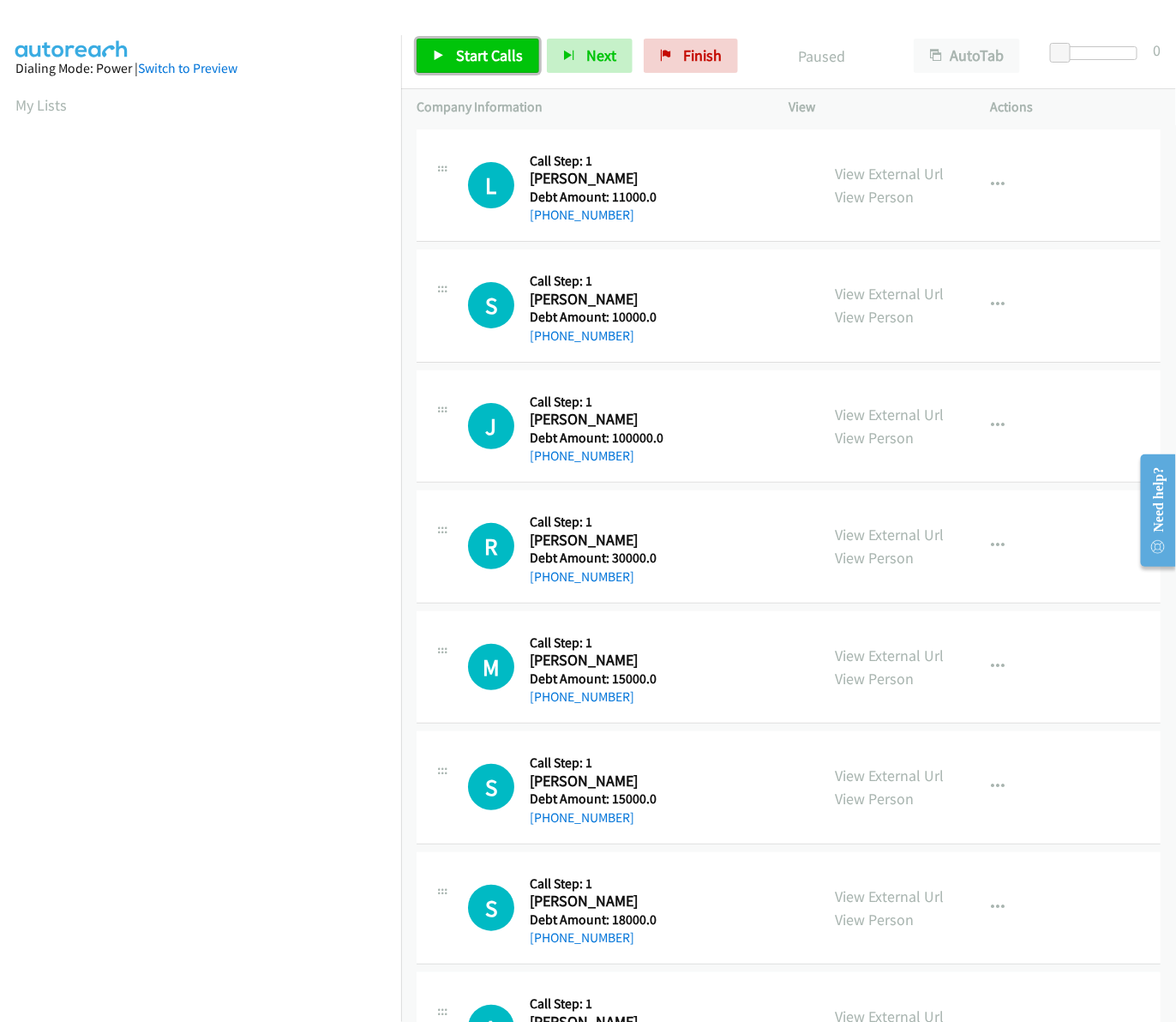
click at [495, 47] on span "Start Calls" at bounding box center [489, 55] width 67 height 20
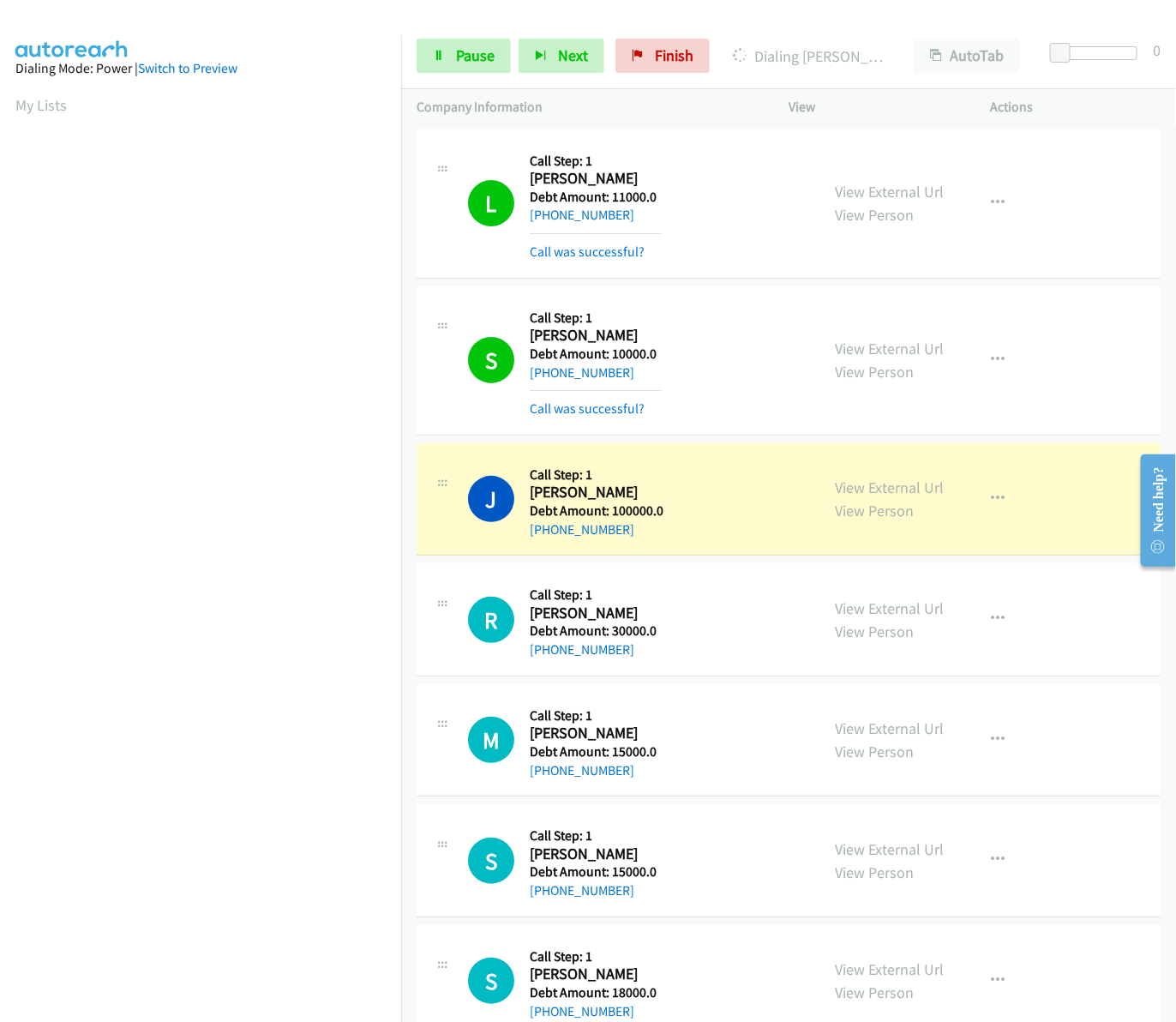
drag, startPoint x: 531, startPoint y: 494, endPoint x: 653, endPoint y: 525, distance: 125.9
click at [653, 525] on div "Callback Scheduled Call Step: 1 Jeanelle Ramos America/Los_Angeles Debt Amount:…" at bounding box center [596, 499] width 133 height 82
copy div "Jeanelle Ramos America/Los_Angeles Debt Amount: 100000.0 +1 415-481-9990"
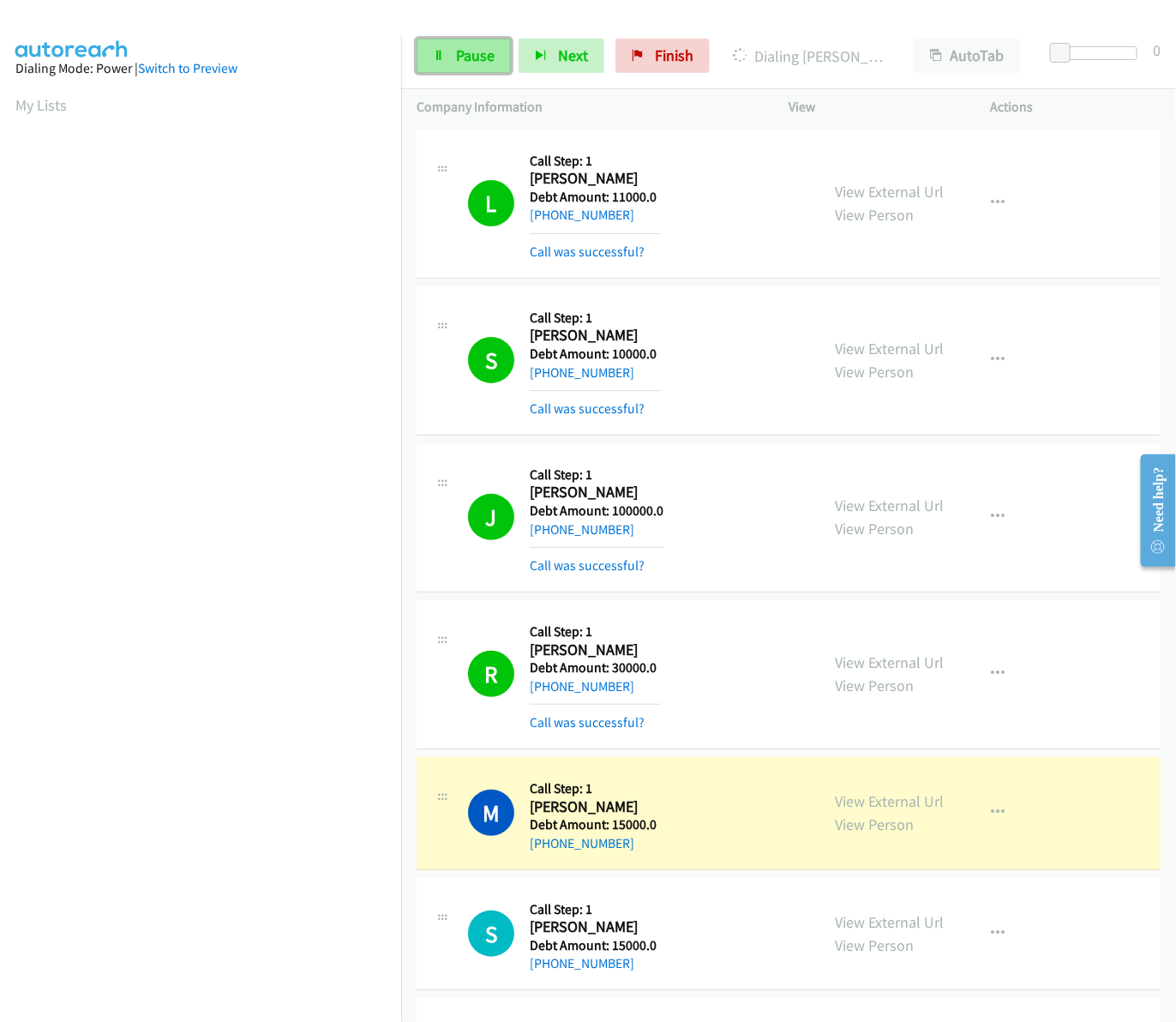
click at [485, 58] on span "Pause" at bounding box center [475, 55] width 39 height 20
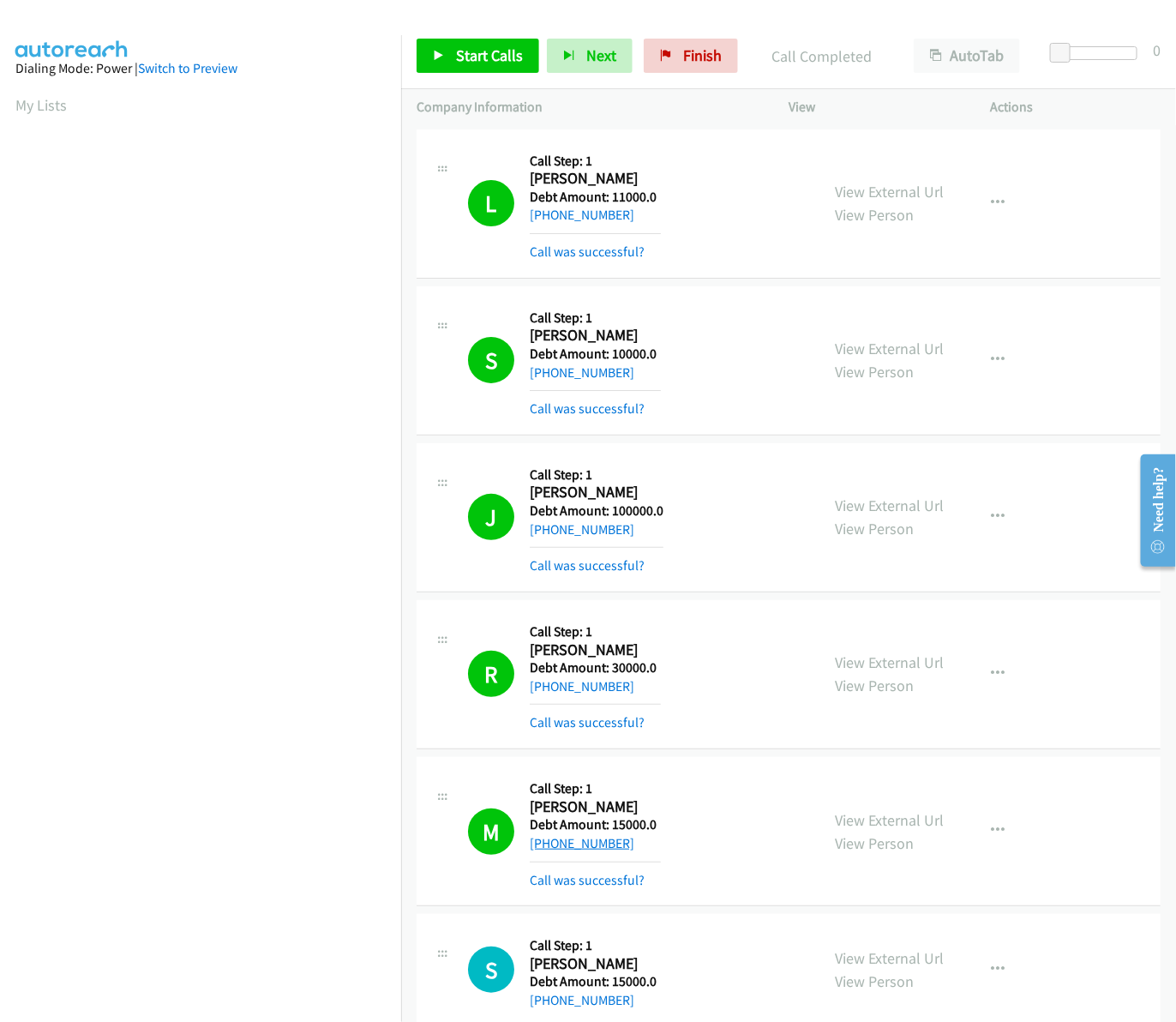
drag, startPoint x: 630, startPoint y: 844, endPoint x: 546, endPoint y: 847, distance: 84.1
click at [546, 847] on div "+1 812-686-2916" at bounding box center [594, 843] width 131 height 21
copy link "812-686-2916"
click at [632, 845] on div "+1 812-686-2916" at bounding box center [594, 843] width 131 height 21
drag, startPoint x: 619, startPoint y: 845, endPoint x: 545, endPoint y: 845, distance: 74.0
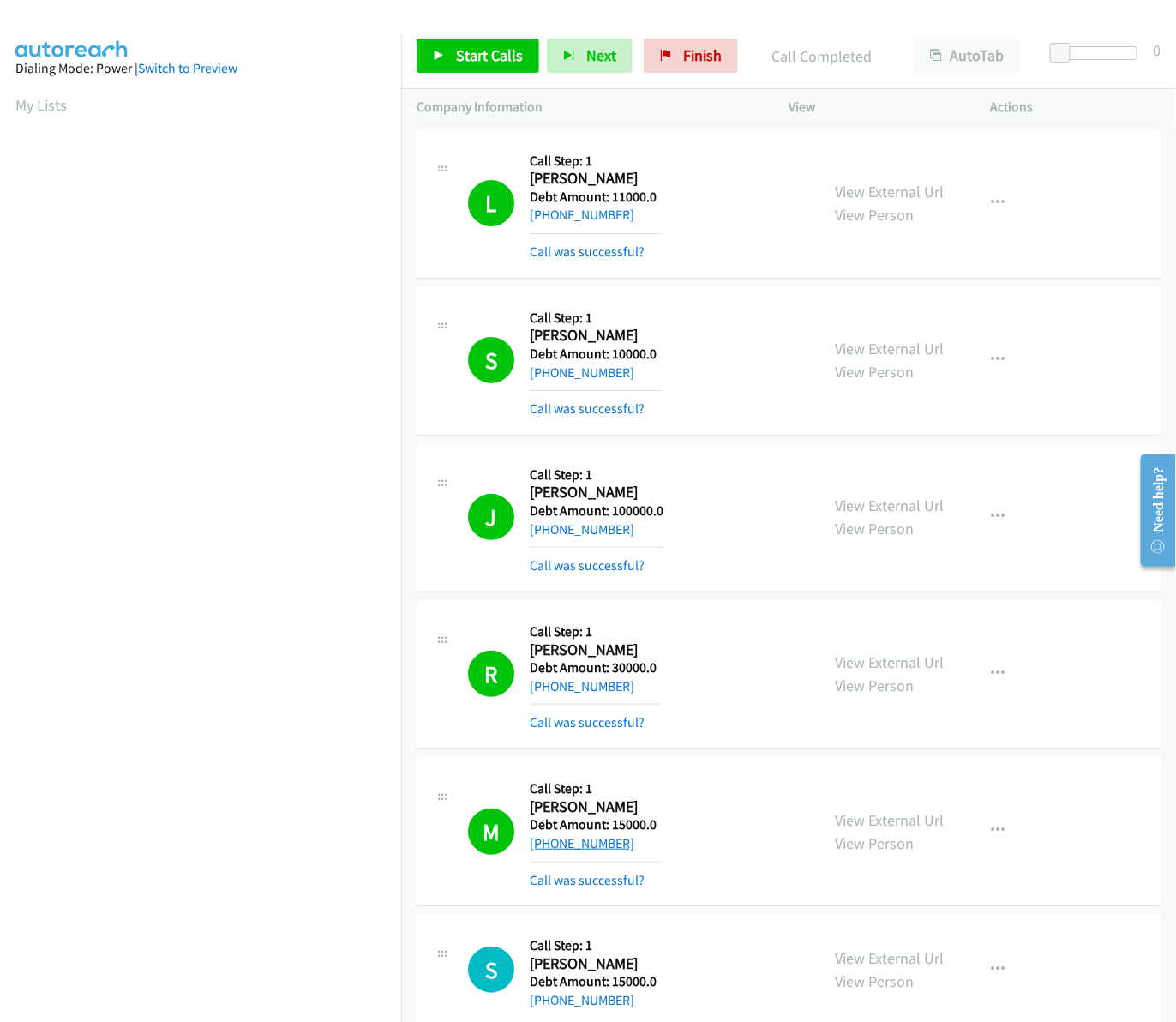
click at [545, 845] on div "+1 812-686-2916" at bounding box center [594, 843] width 131 height 21
copy link "812-686-2916"
click at [511, 48] on span "Start Calls" at bounding box center [489, 55] width 67 height 20
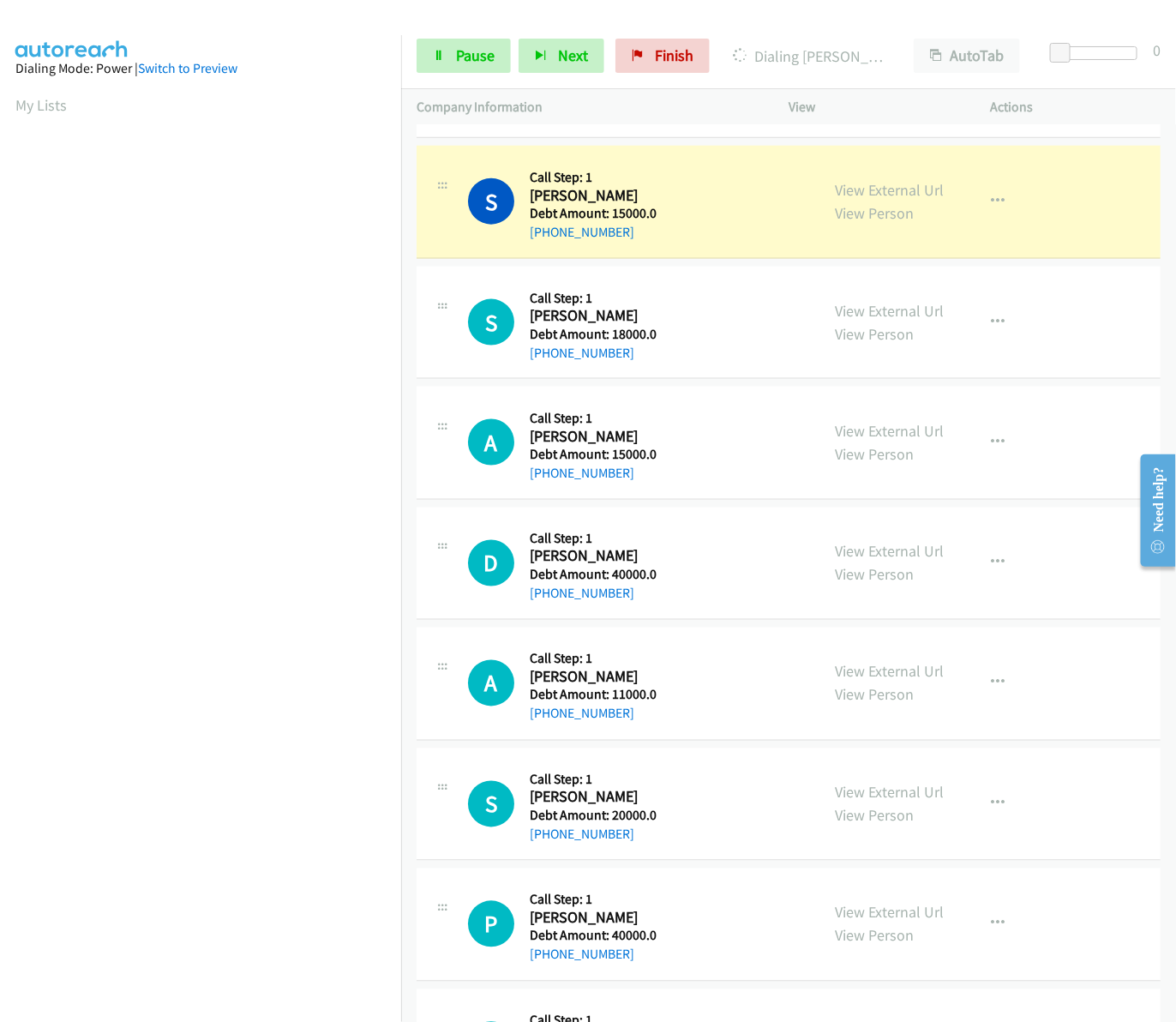
scroll to position [774, 0]
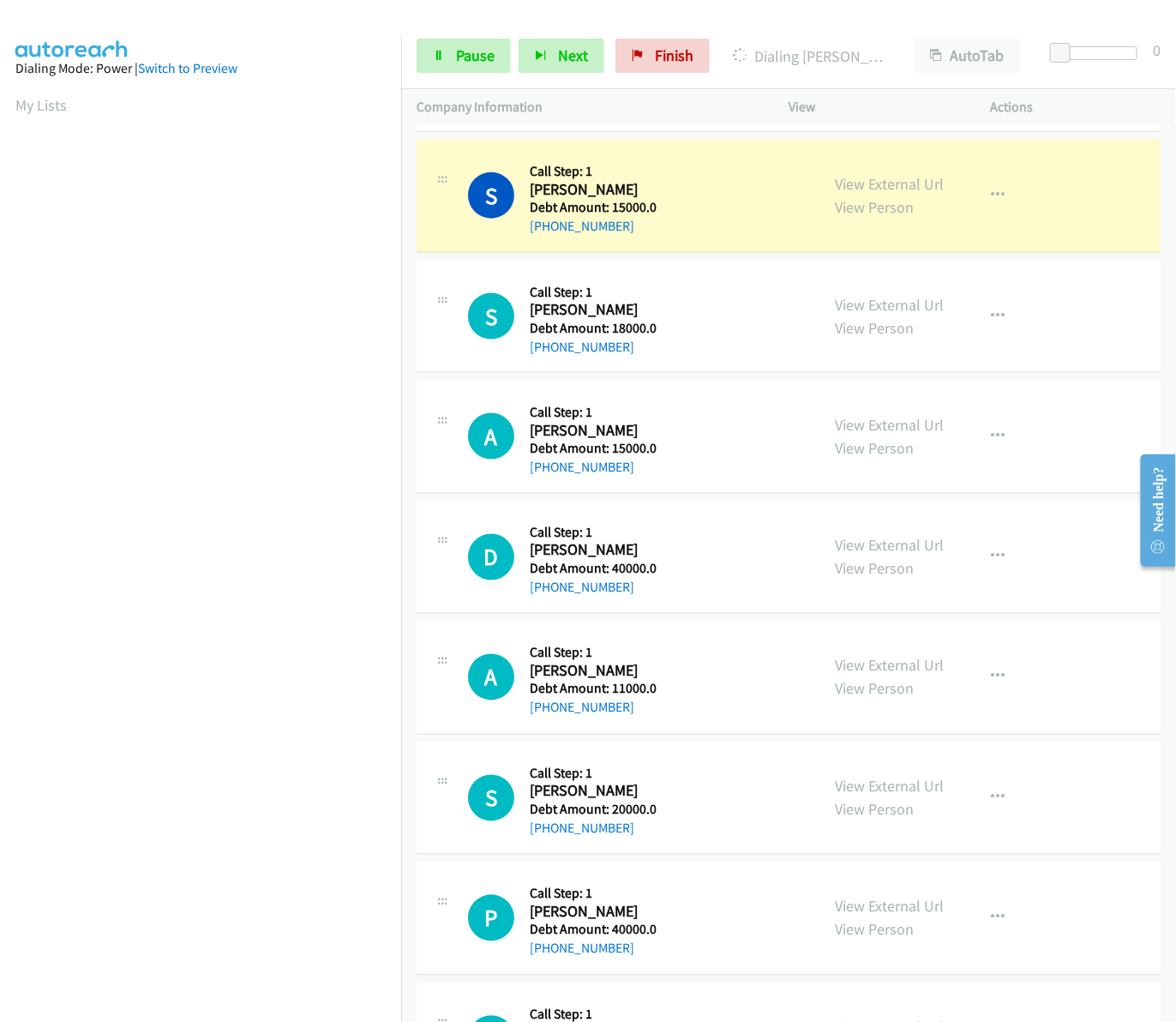
drag, startPoint x: 1168, startPoint y: 176, endPoint x: 25, endPoint y: 20, distance: 1153.6
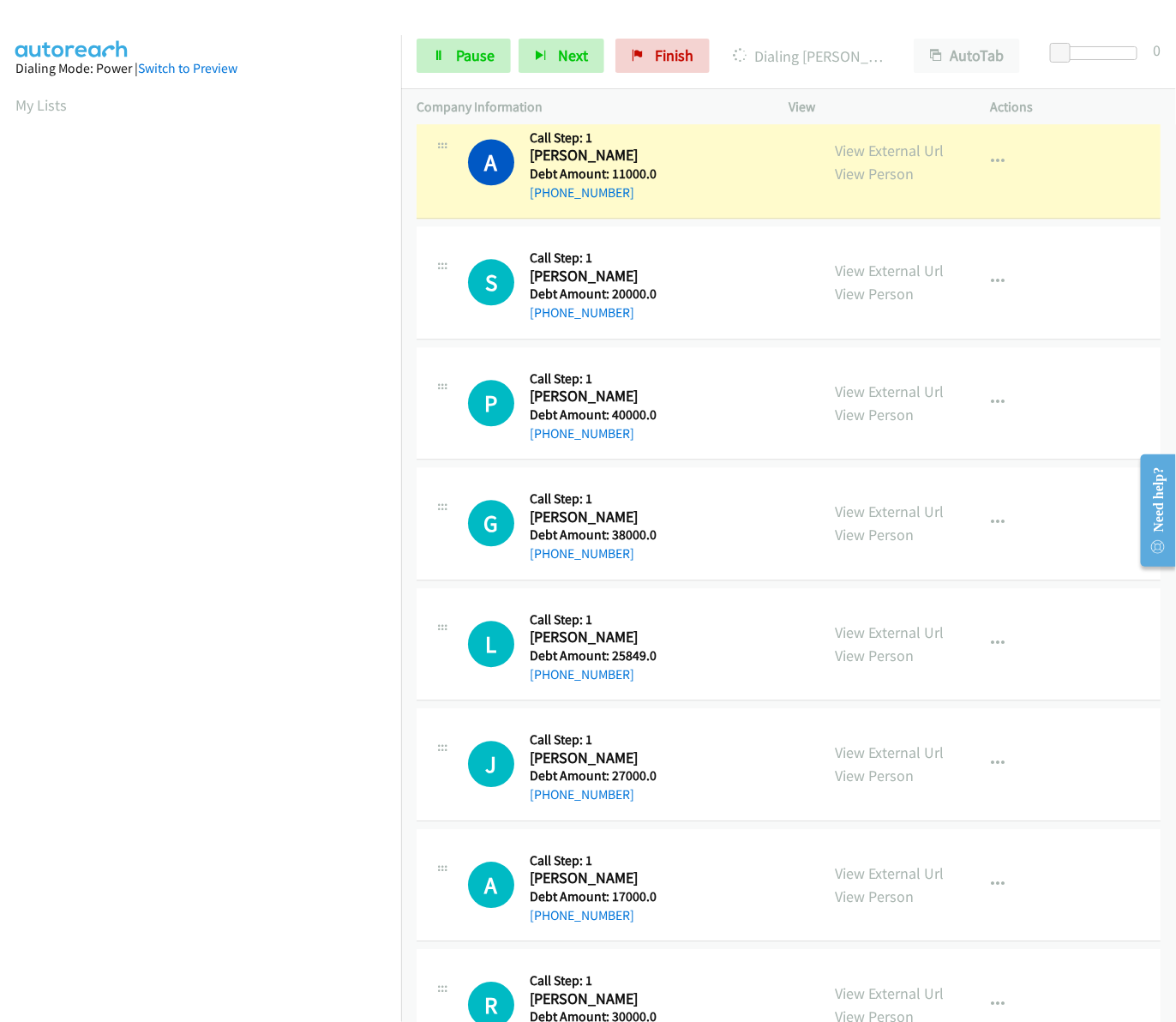
scroll to position [1421, 0]
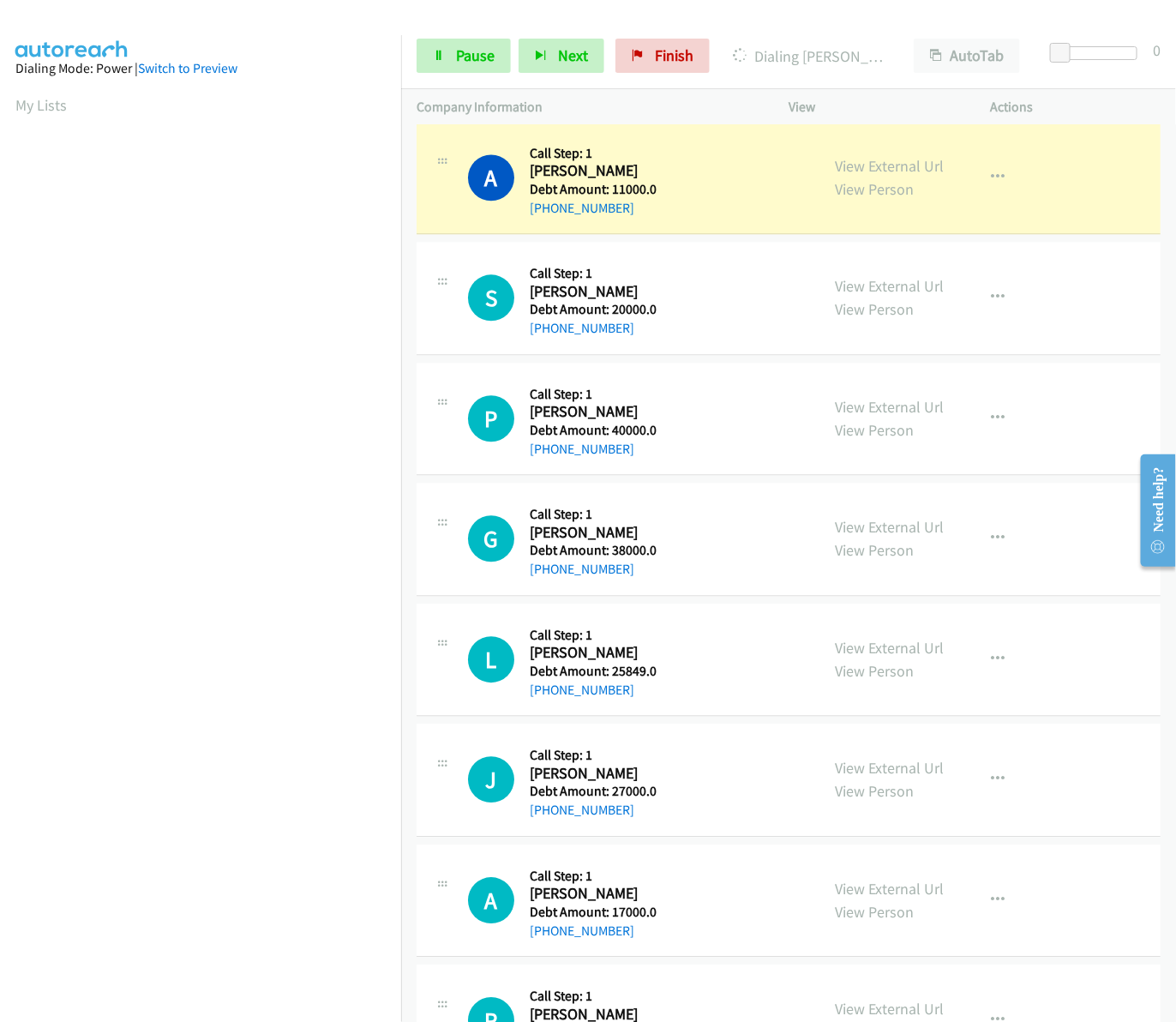
drag, startPoint x: 1168, startPoint y: 439, endPoint x: 29, endPoint y: 100, distance: 1188.4
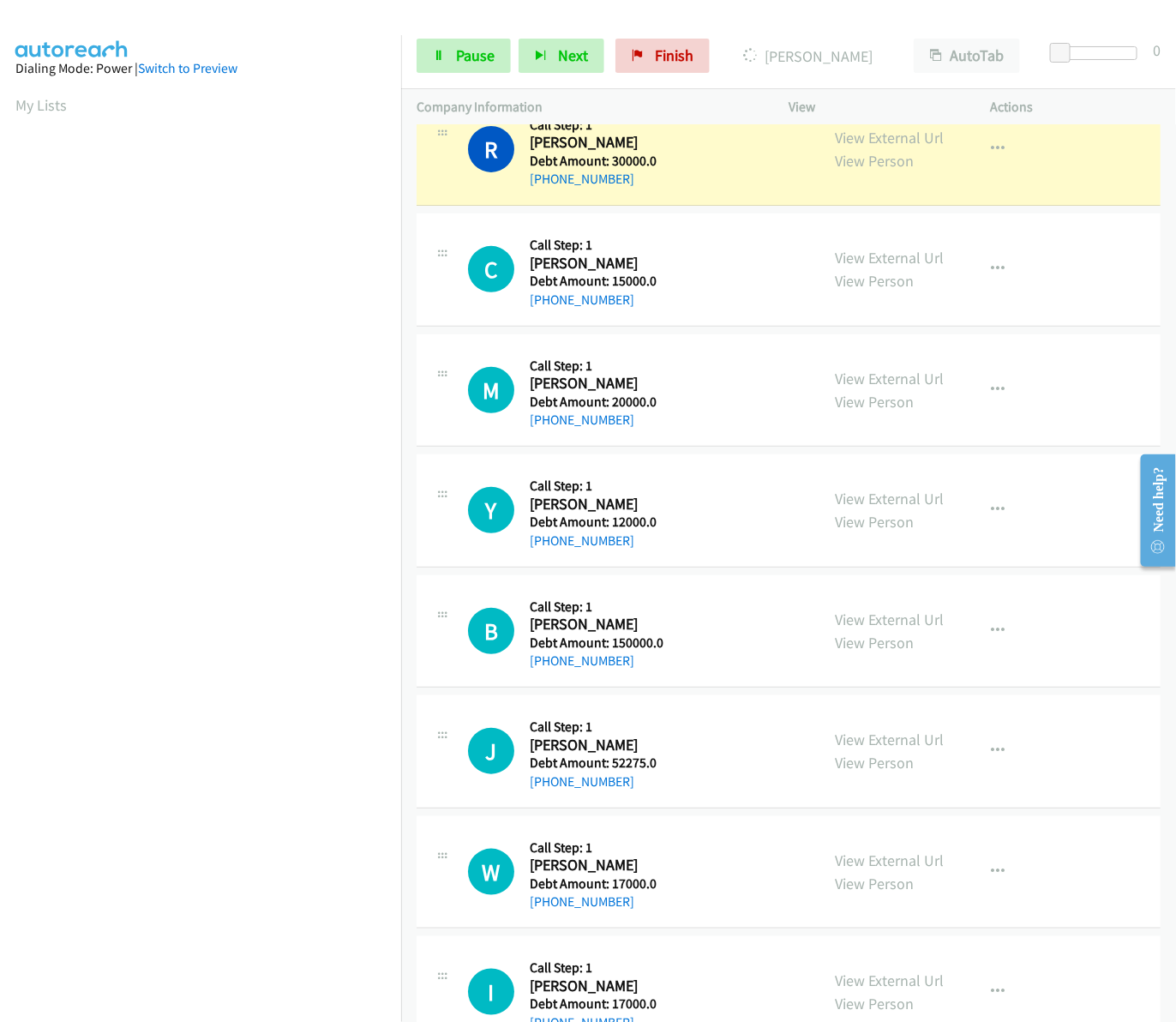
scroll to position [2504, 0]
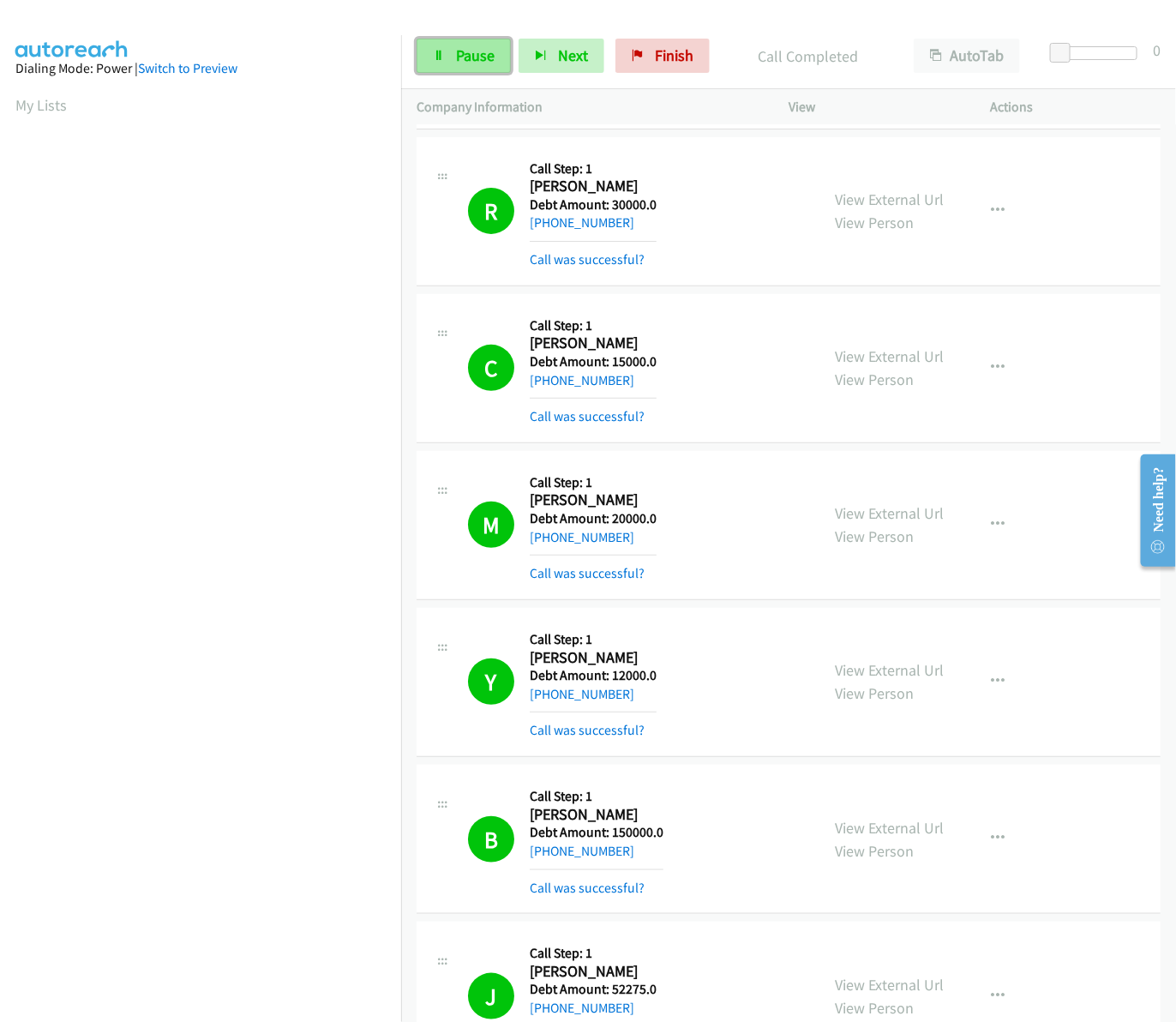
click at [500, 57] on link "Pause" at bounding box center [463, 55] width 94 height 34
click at [487, 58] on span "Start Calls" at bounding box center [489, 55] width 67 height 20
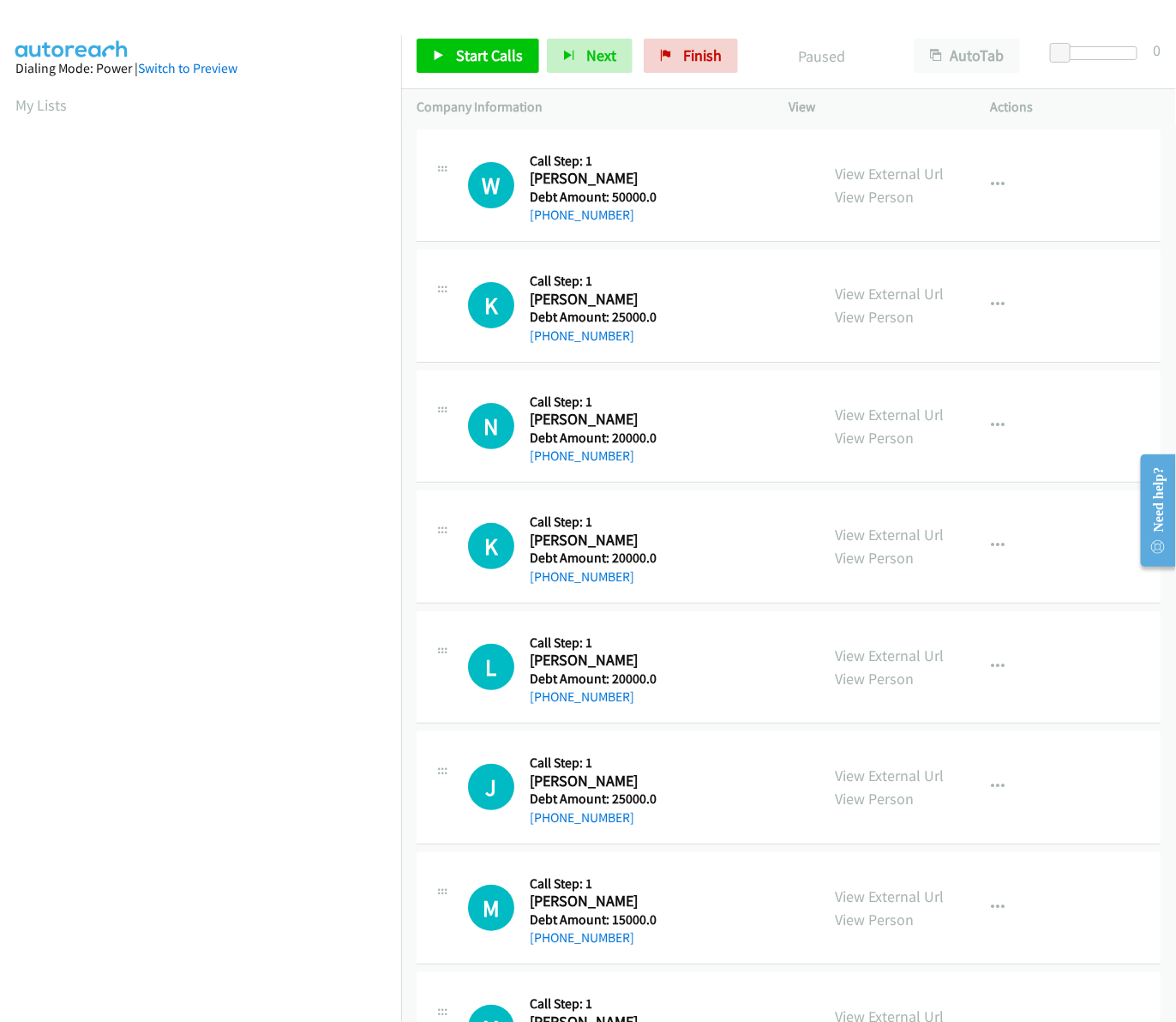
click at [1151, 973] on td "M Callback Scheduled Call Step: 1 [PERSON_NAME] America/New_York Debt Amount: 6…" at bounding box center [789, 1029] width 775 height 121
click at [482, 66] on link "Start Calls" at bounding box center [478, 55] width 122 height 34
drag, startPoint x: 531, startPoint y: 177, endPoint x: 657, endPoint y: 211, distance: 130.5
click at [657, 211] on div "Callback Scheduled Call Step: 1 William Coler America/Chicago Debt Amount: 5000…" at bounding box center [594, 185] width 131 height 82
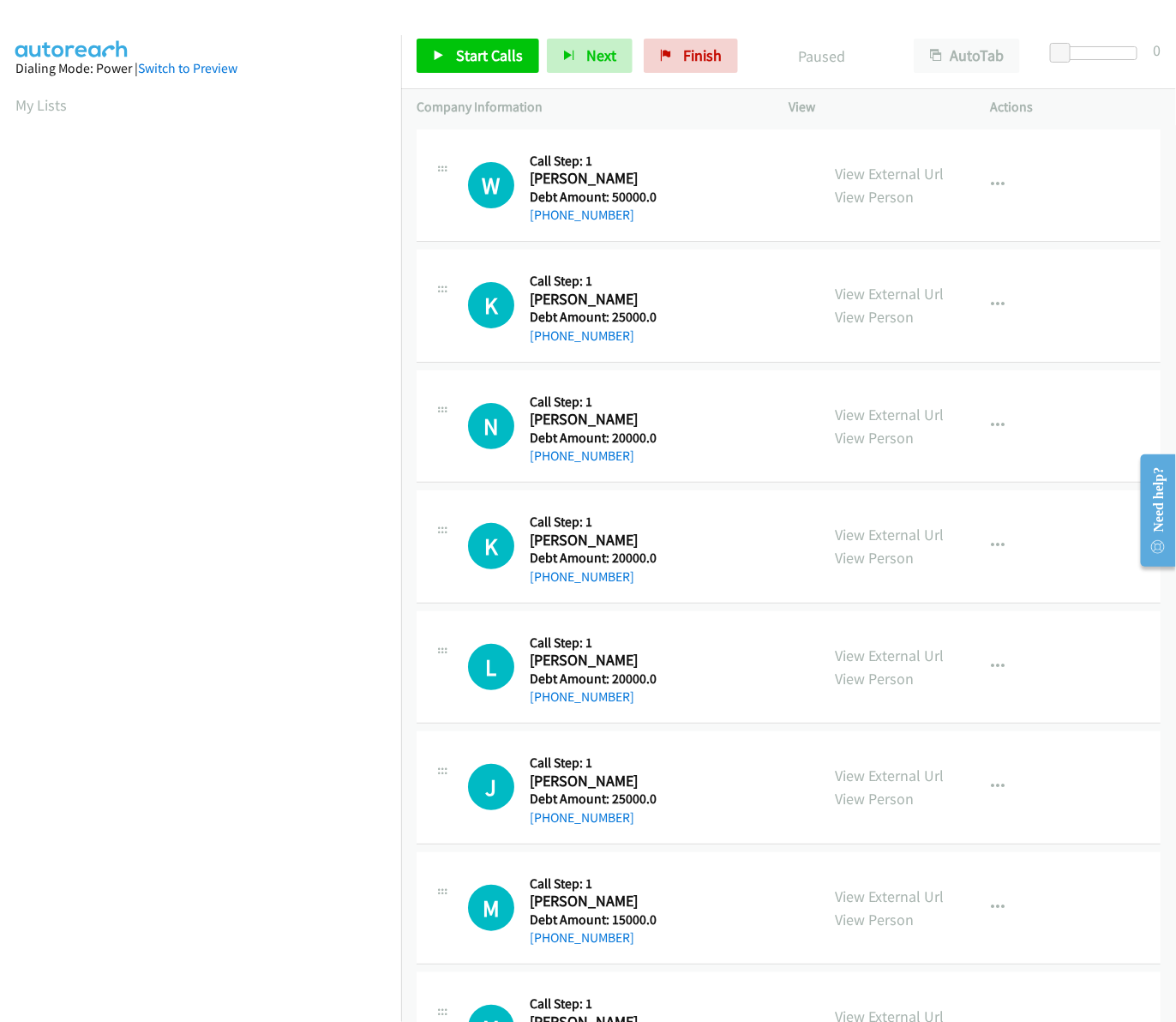
copy div "William Coler America/Chicago Debt Amount: 50000.0 +1 254-715-9491"
click at [726, 114] on p "Company Information" at bounding box center [587, 107] width 341 height 21
click at [547, 56] on link "Pause" at bounding box center [564, 47] width 34 height 18
click at [463, 69] on link "Start Calls" at bounding box center [478, 55] width 122 height 34
click at [547, 56] on link "Pause" at bounding box center [564, 47] width 34 height 18
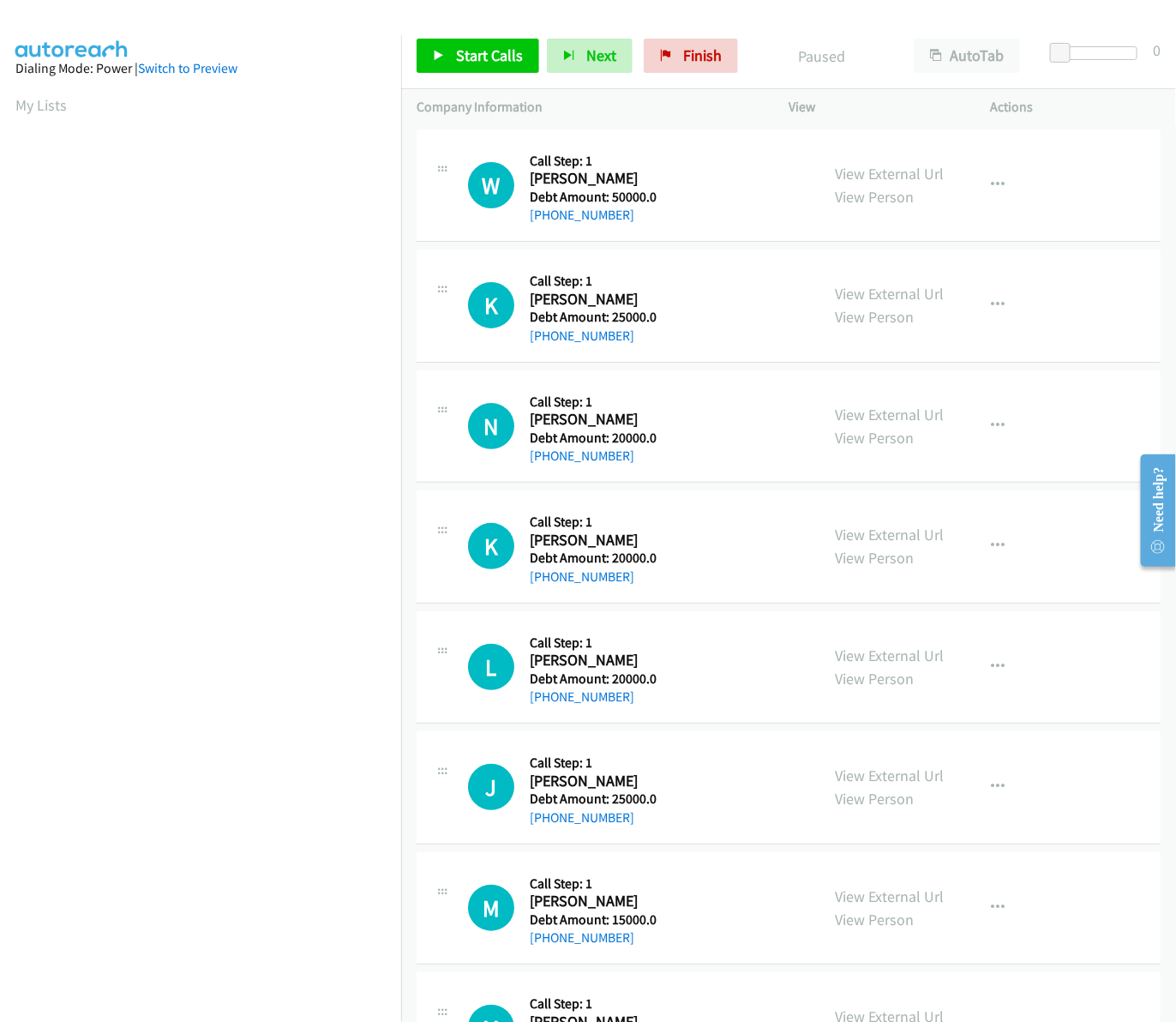
click at [478, 52] on span "Start Calls" at bounding box center [489, 55] width 67 height 20
click at [563, 63] on span "Pause" at bounding box center [582, 72] width 39 height 20
click at [448, 54] on link "Start Calls" at bounding box center [478, 55] width 122 height 34
click at [622, 385] on div "Callback Scheduled Call Step: 1 Nickolas America/Los_Angeles Debt Amount: 20000…" at bounding box center [594, 426] width 131 height 82
click at [431, 370] on div "N Callback Scheduled Call Step: 1 Nickolas America/Los_Angeles Debt Amount: 200…" at bounding box center [788, 427] width 744 height 113
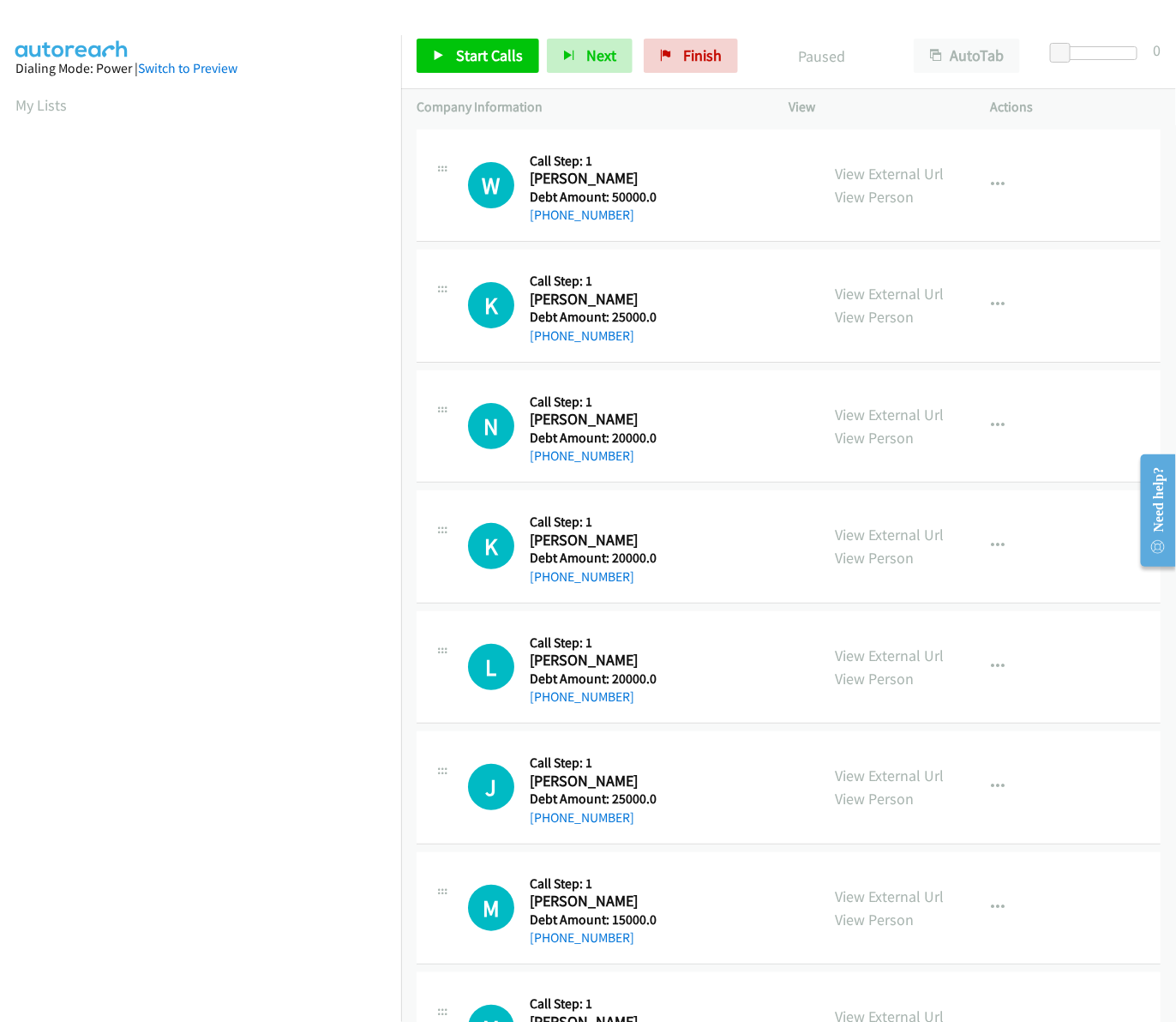
click at [529, 249] on div "K Callback Scheduled Call Step: 1 Kenneth Yonker America/New_York Debt Amount: …" at bounding box center [788, 306] width 744 height 113
click at [547, 56] on link "Pause" at bounding box center [564, 47] width 34 height 18
click at [481, 57] on span "Start Calls" at bounding box center [489, 55] width 67 height 20
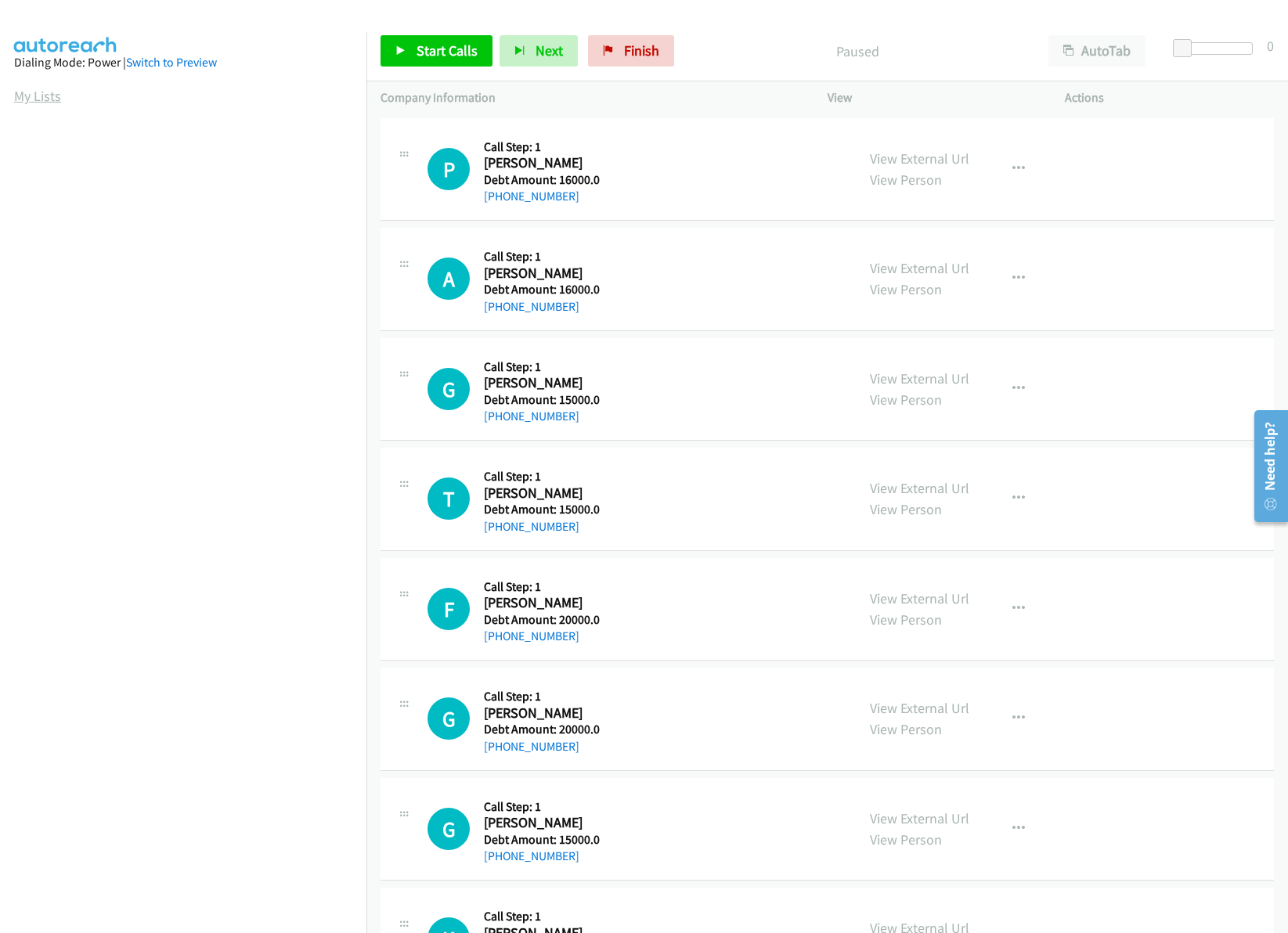
click at [43, 102] on link "My Lists" at bounding box center [37, 95] width 47 height 18
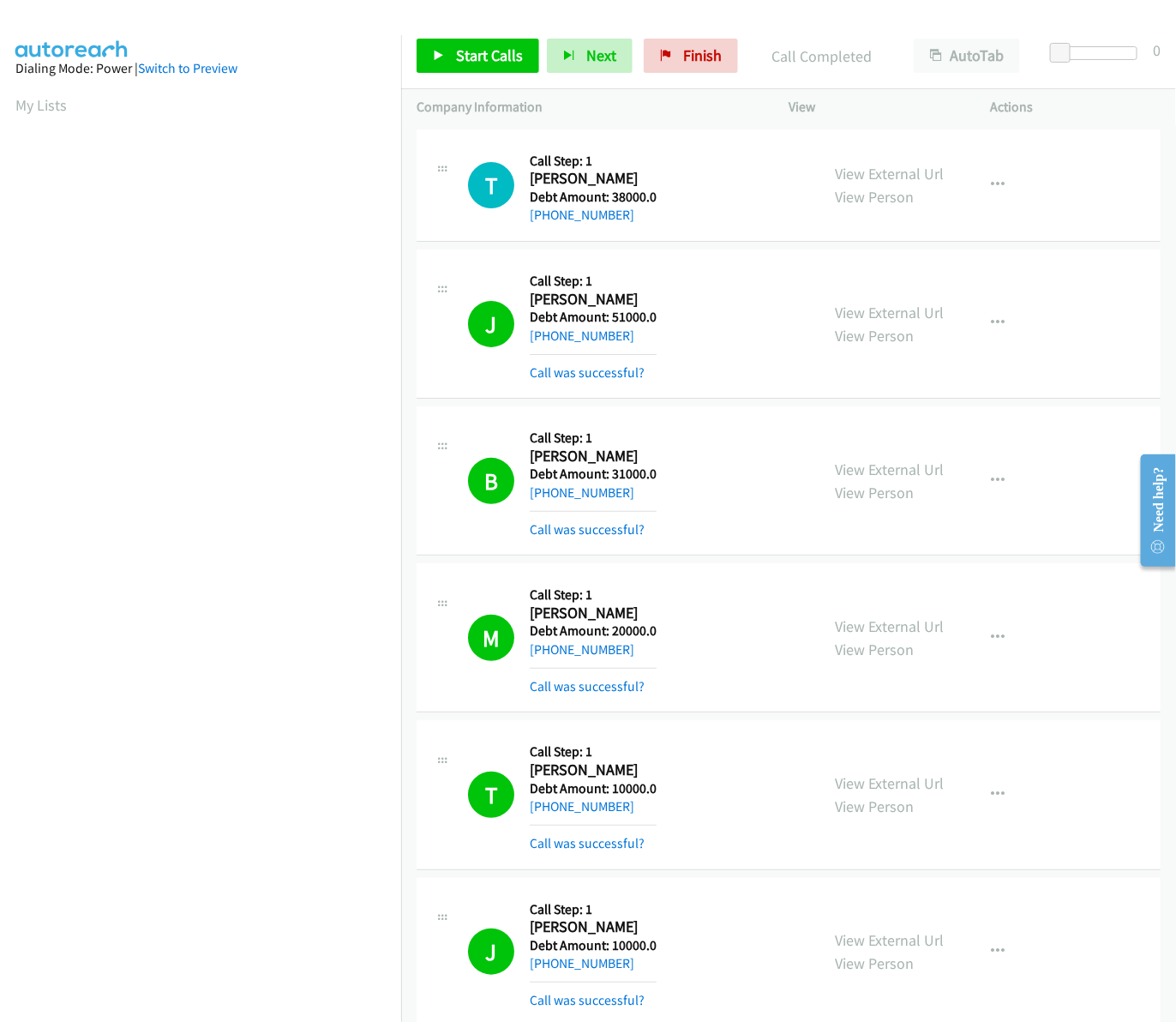
scroll to position [0, 3]
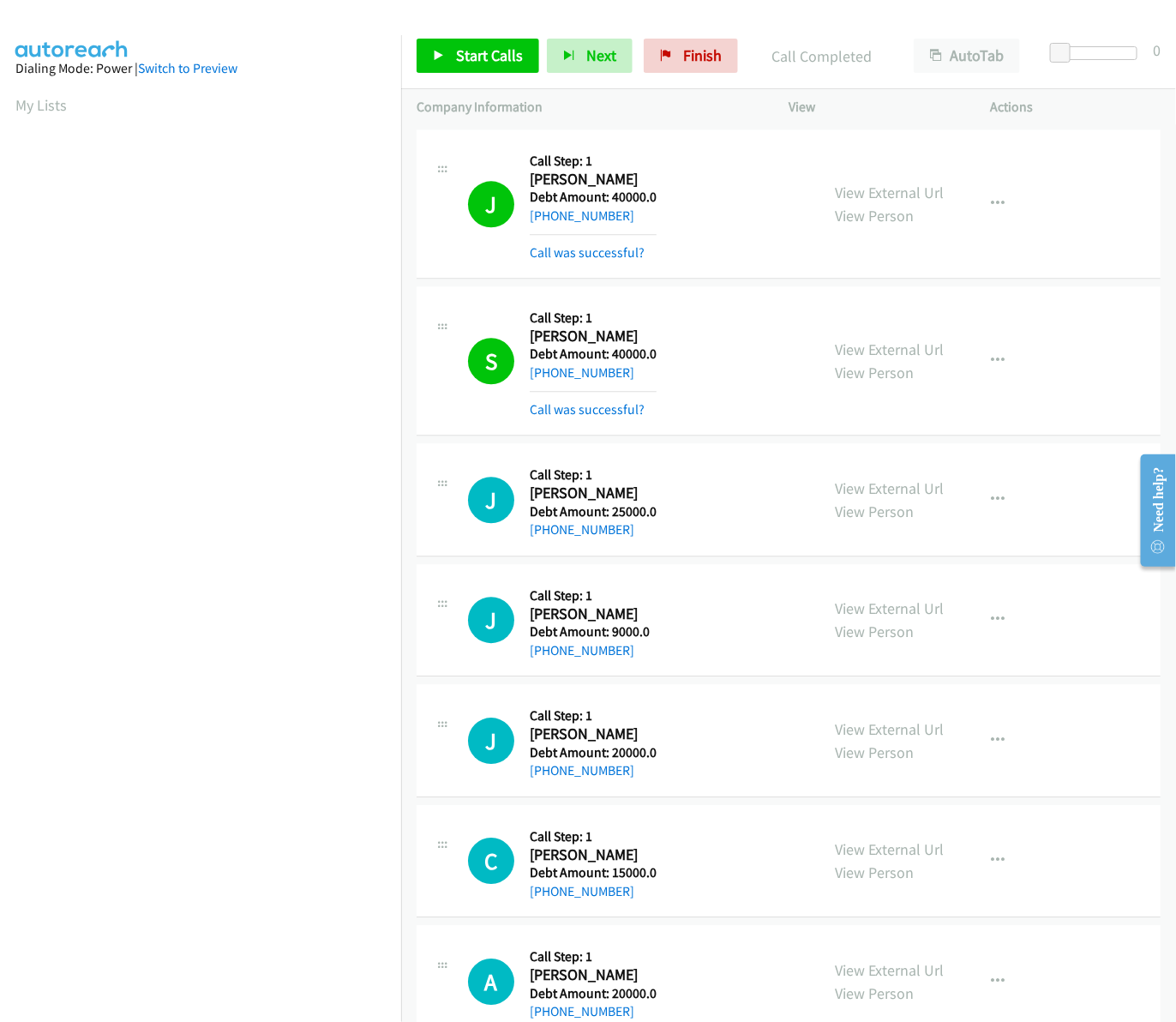
click at [490, 49] on span "Start Calls" at bounding box center [489, 55] width 67 height 20
click at [563, 63] on span "Pause" at bounding box center [582, 72] width 39 height 20
click at [451, 62] on link "Start Calls" at bounding box center [478, 55] width 122 height 34
